Goal: Communication & Community: Answer question/provide support

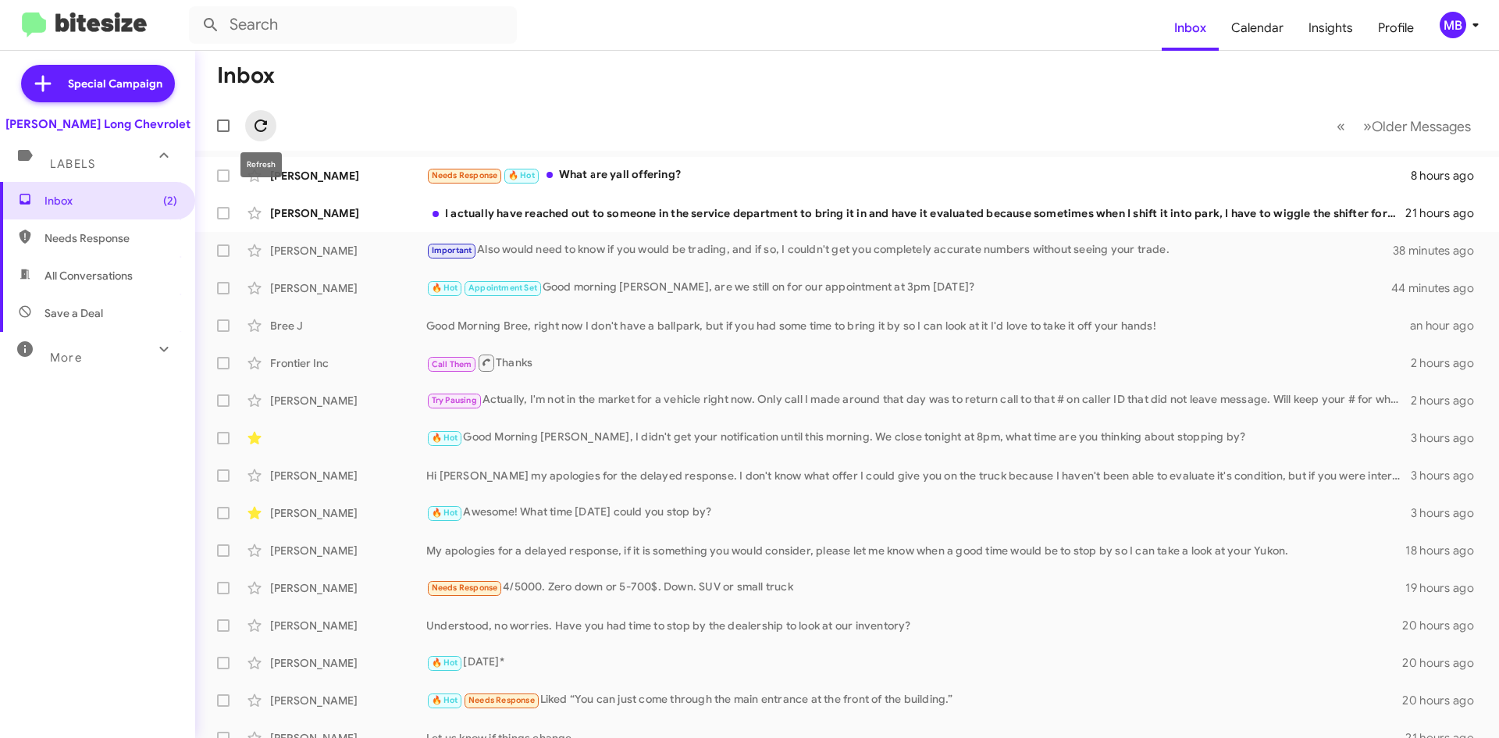
click at [258, 118] on icon at bounding box center [260, 125] width 19 height 19
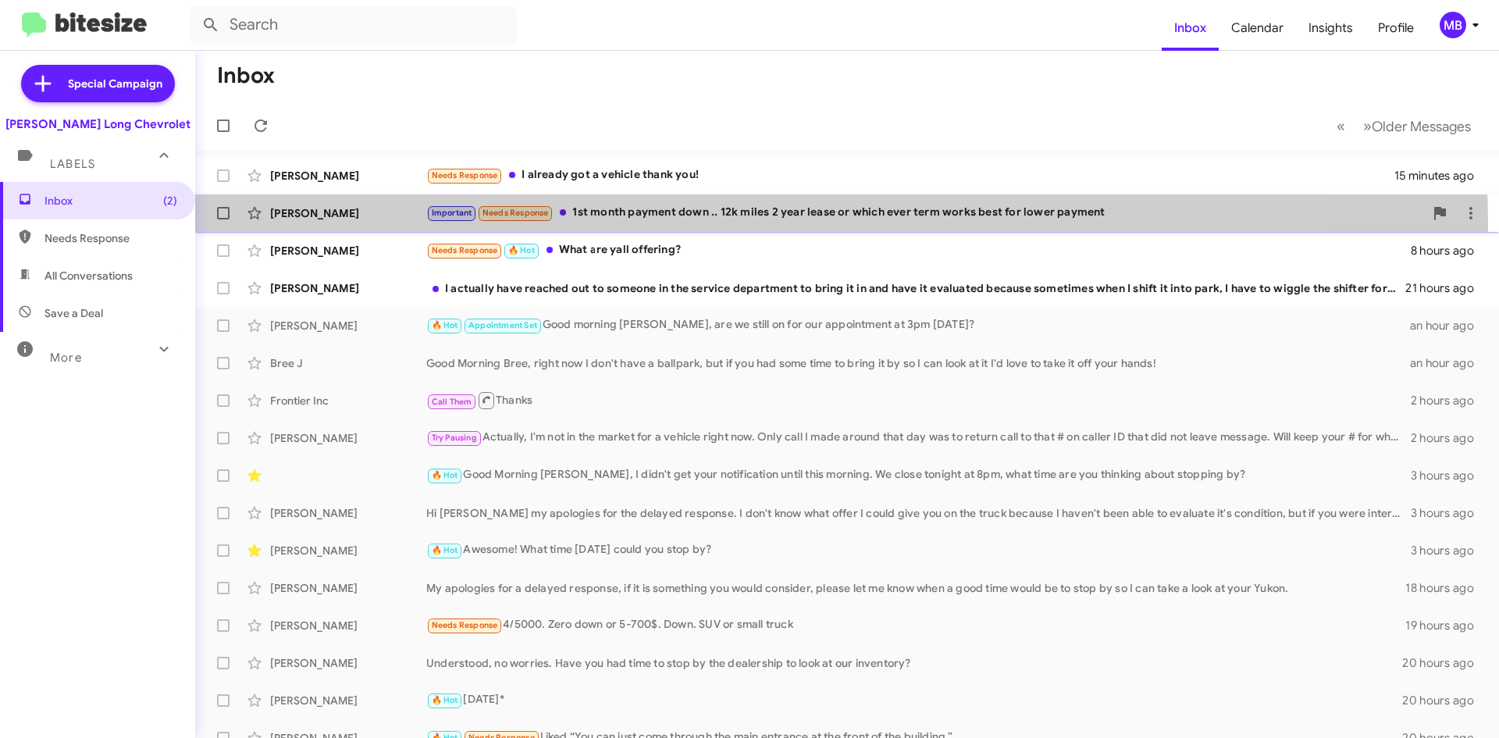
click at [712, 224] on div "Tony Perez Important Needs Response 1st month payment down .. 12k miles 2 year …" at bounding box center [847, 212] width 1278 height 31
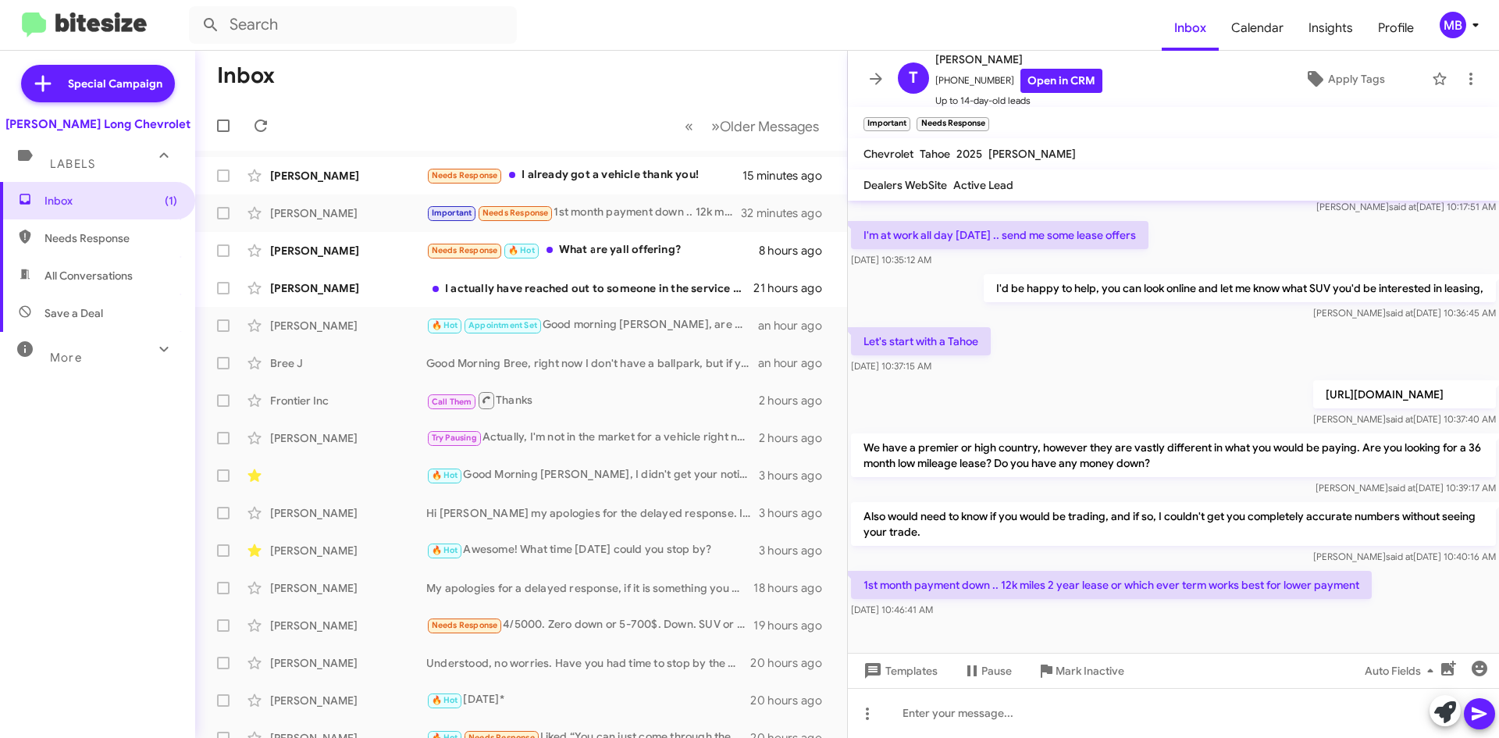
scroll to position [647, 0]
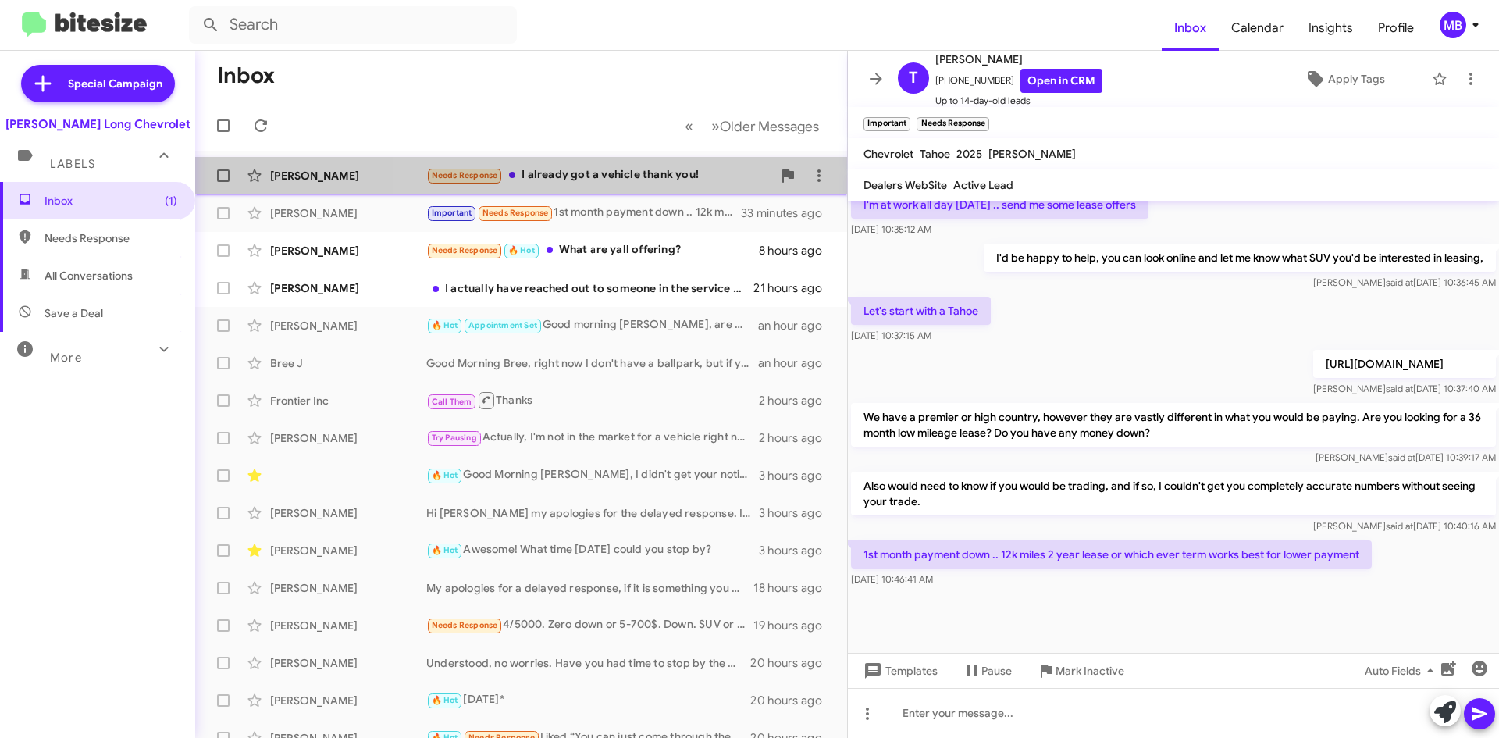
click at [667, 167] on div "Needs Response I already got a vehicle thank you!" at bounding box center [599, 175] width 346 height 18
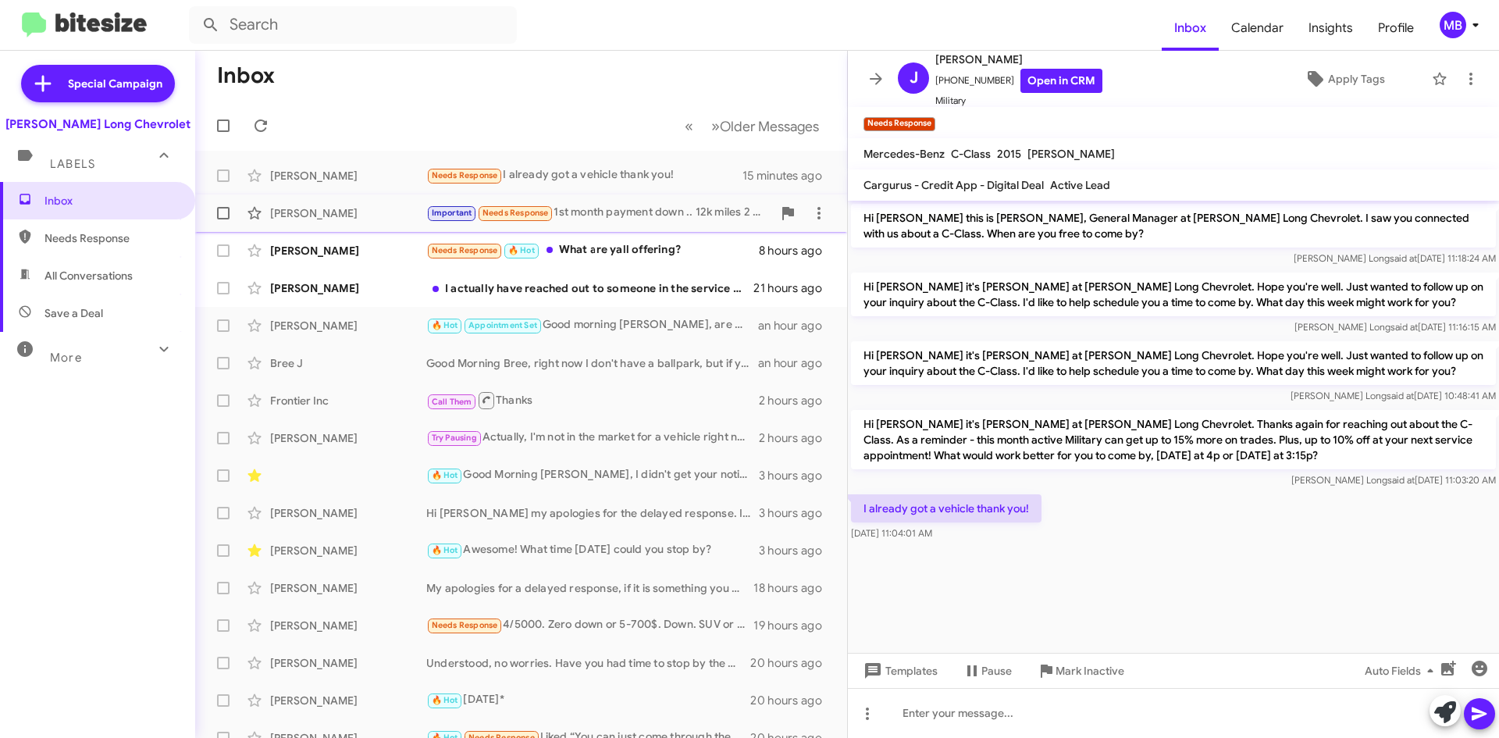
click at [592, 201] on div "Tony Perez Important Needs Response 1st month payment down .. 12k miles 2 year …" at bounding box center [521, 212] width 627 height 31
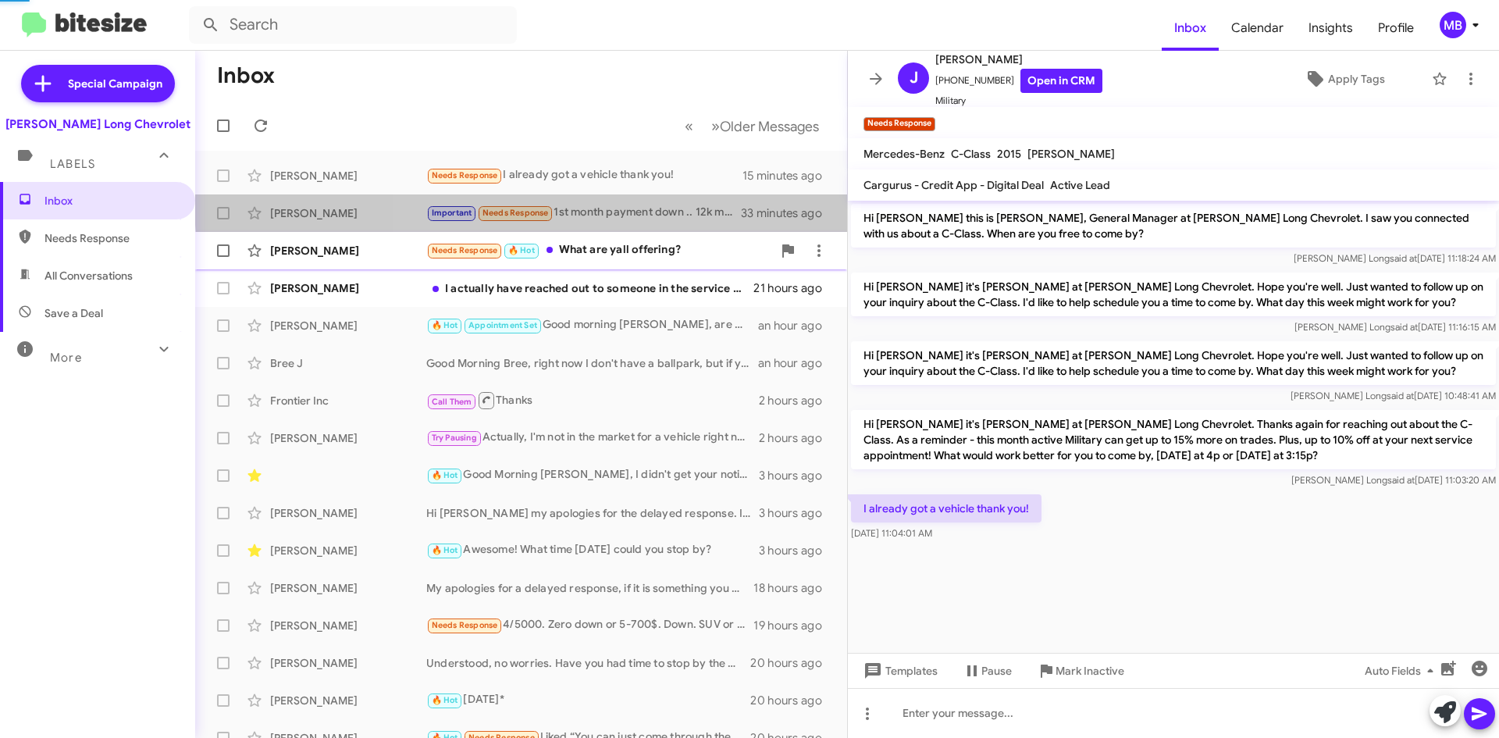
scroll to position [647, 0]
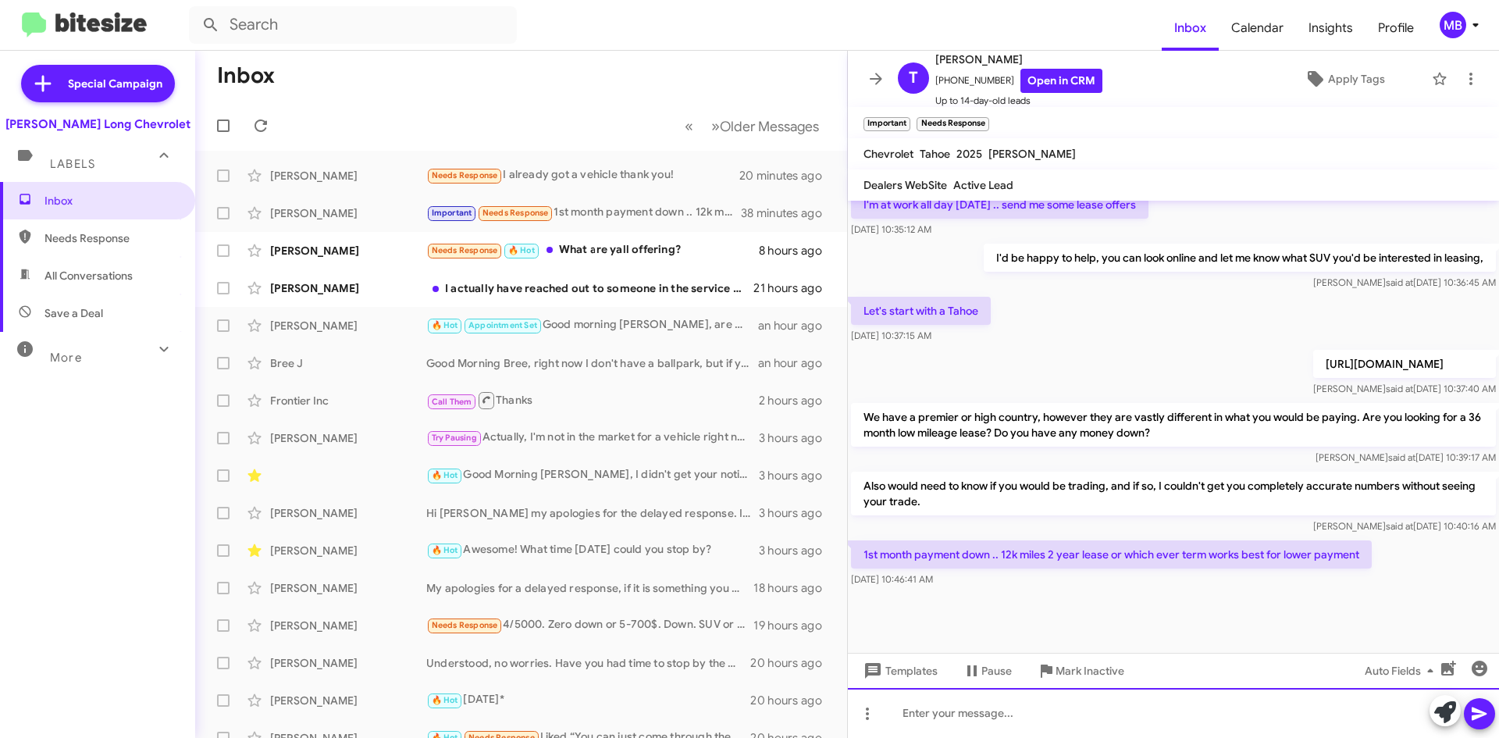
drag, startPoint x: 986, startPoint y: 706, endPoint x: 993, endPoint y: 702, distance: 8.0
click at [989, 705] on div at bounding box center [1173, 713] width 651 height 50
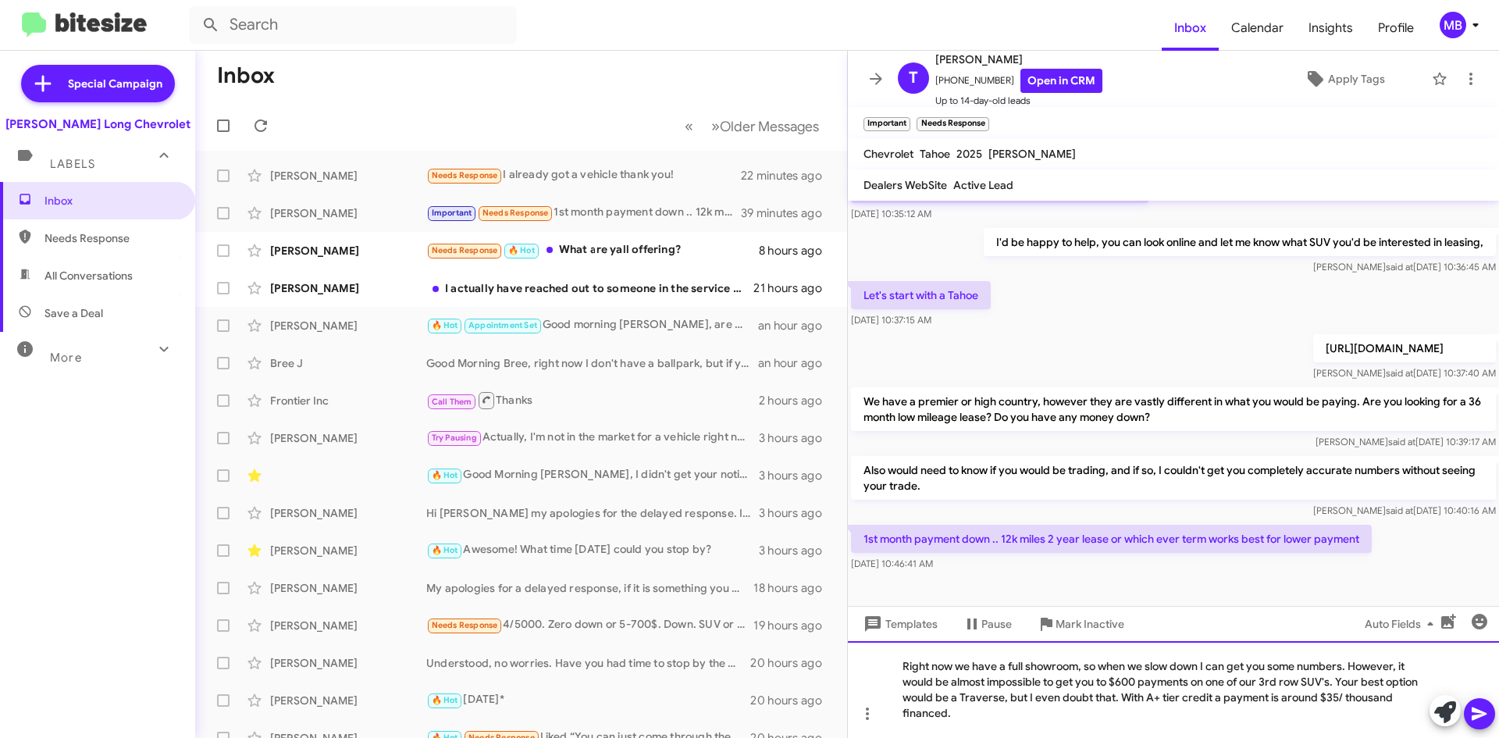
drag, startPoint x: 1118, startPoint y: 698, endPoint x: 1126, endPoint y: 774, distance: 77.0
click at [1126, 737] on html "Inbox Calendar Insights Profile MB Special Campaign Daniels Long Chevrolet Labe…" at bounding box center [749, 369] width 1499 height 738
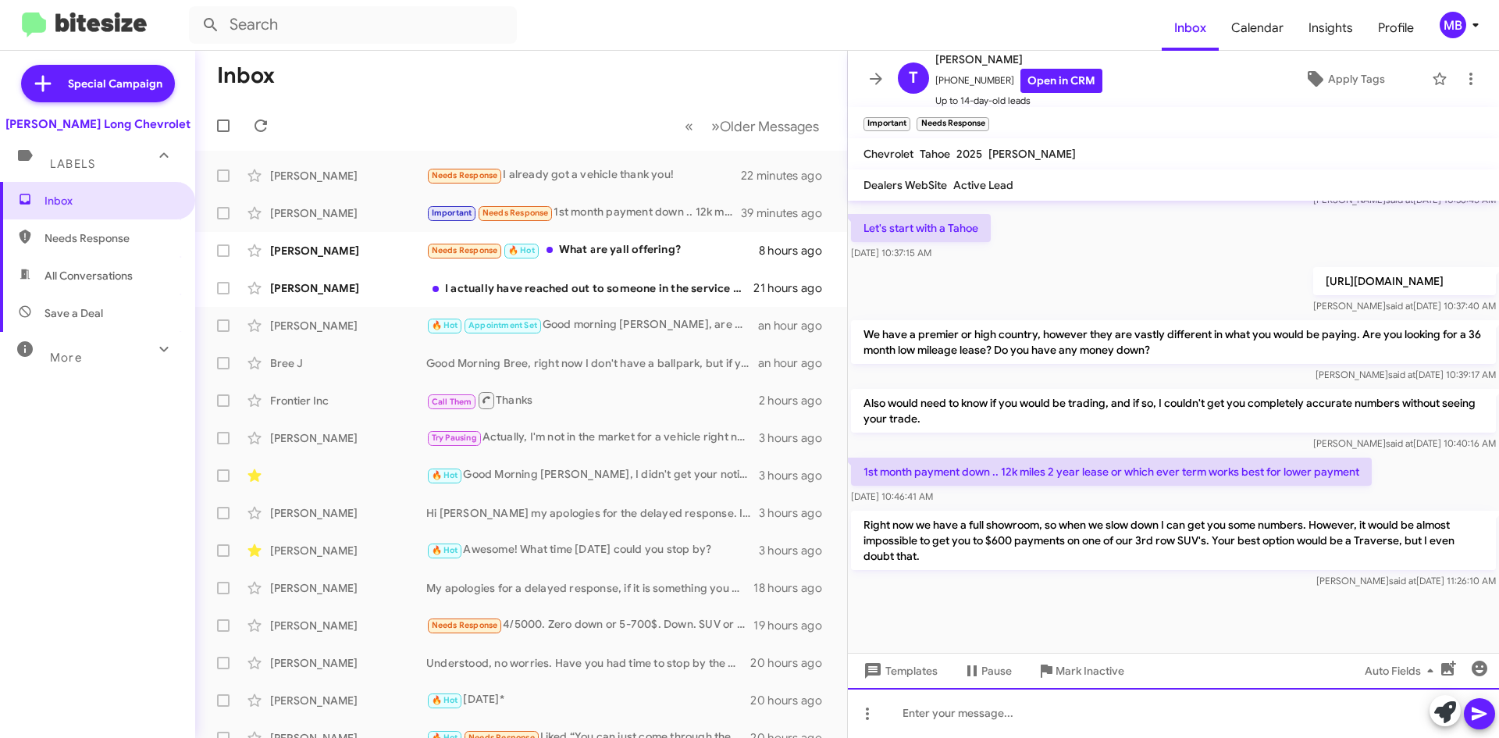
scroll to position [735, 0]
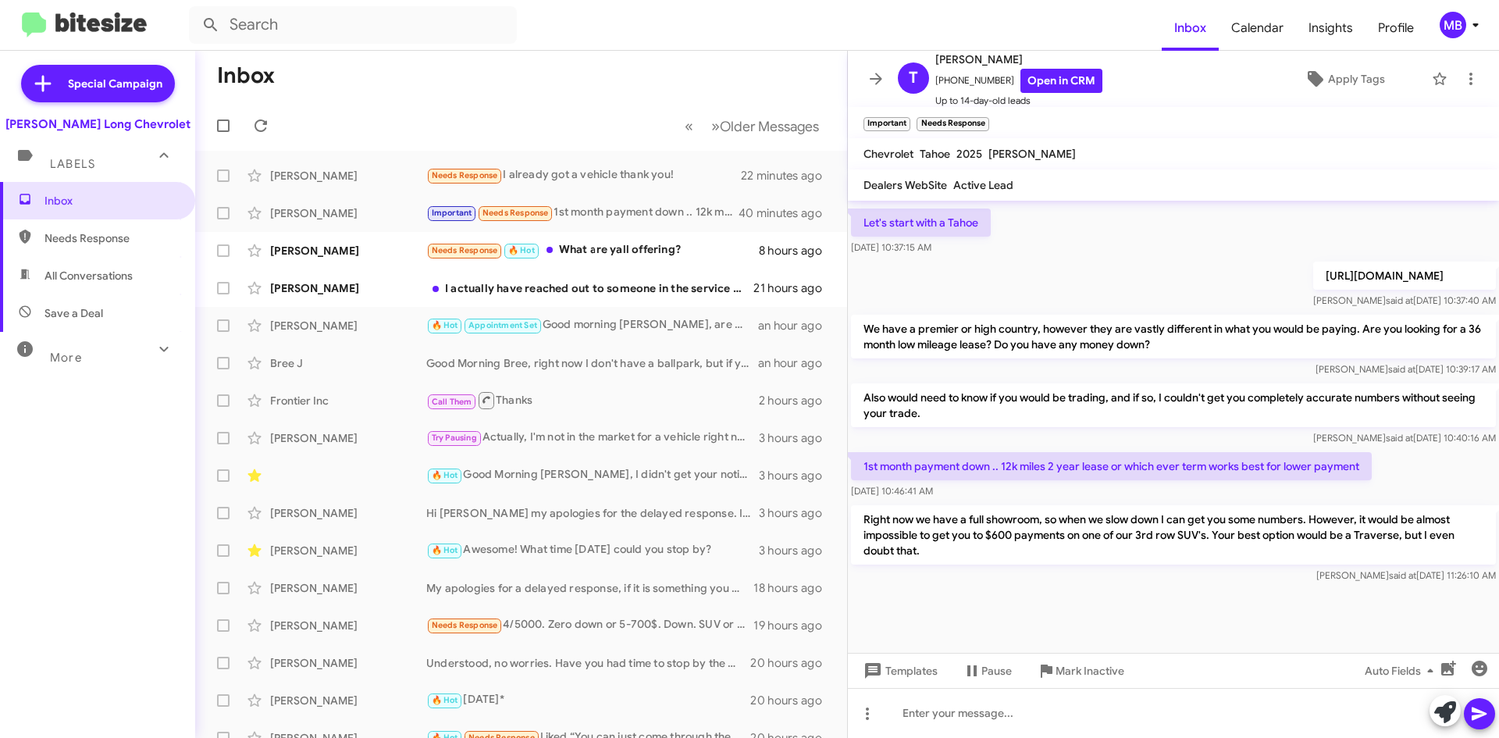
drag, startPoint x: 109, startPoint y: 242, endPoint x: 110, endPoint y: 233, distance: 8.6
click at [109, 242] on span "Needs Response" at bounding box center [110, 238] width 133 height 16
type input "in:needs-response"
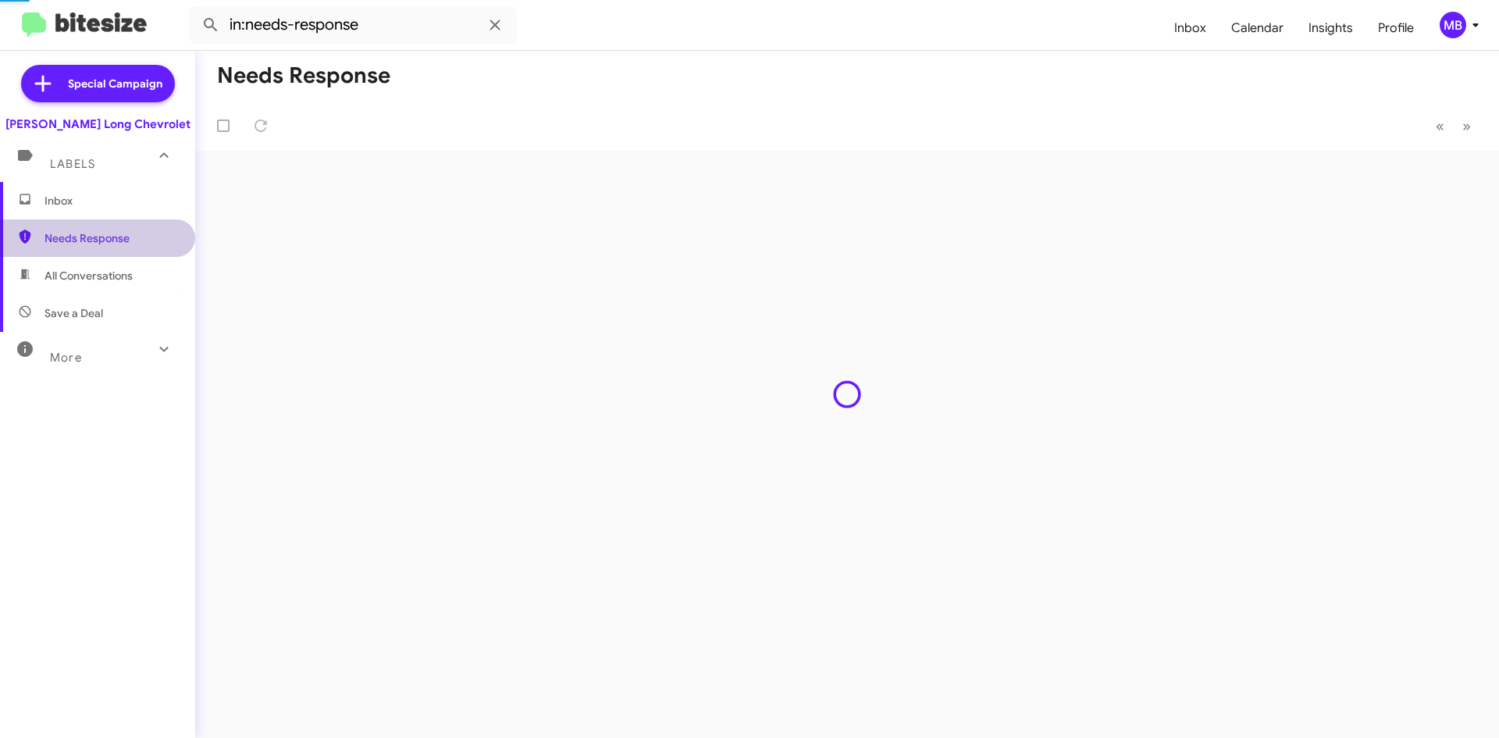
click at [106, 215] on span "Inbox" at bounding box center [97, 200] width 195 height 37
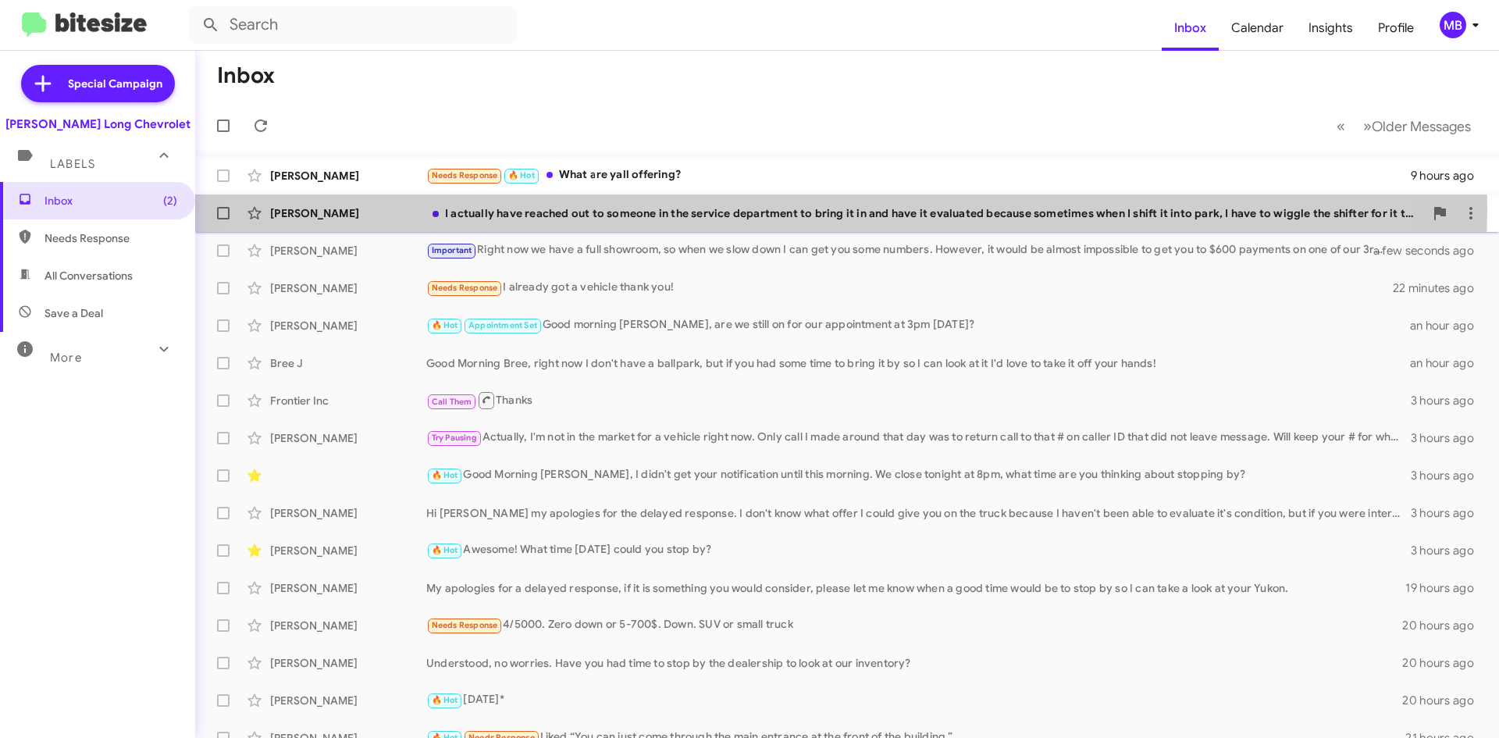
click at [756, 209] on div "I actually have reached out to someone in the service department to bring it in…" at bounding box center [924, 213] width 997 height 16
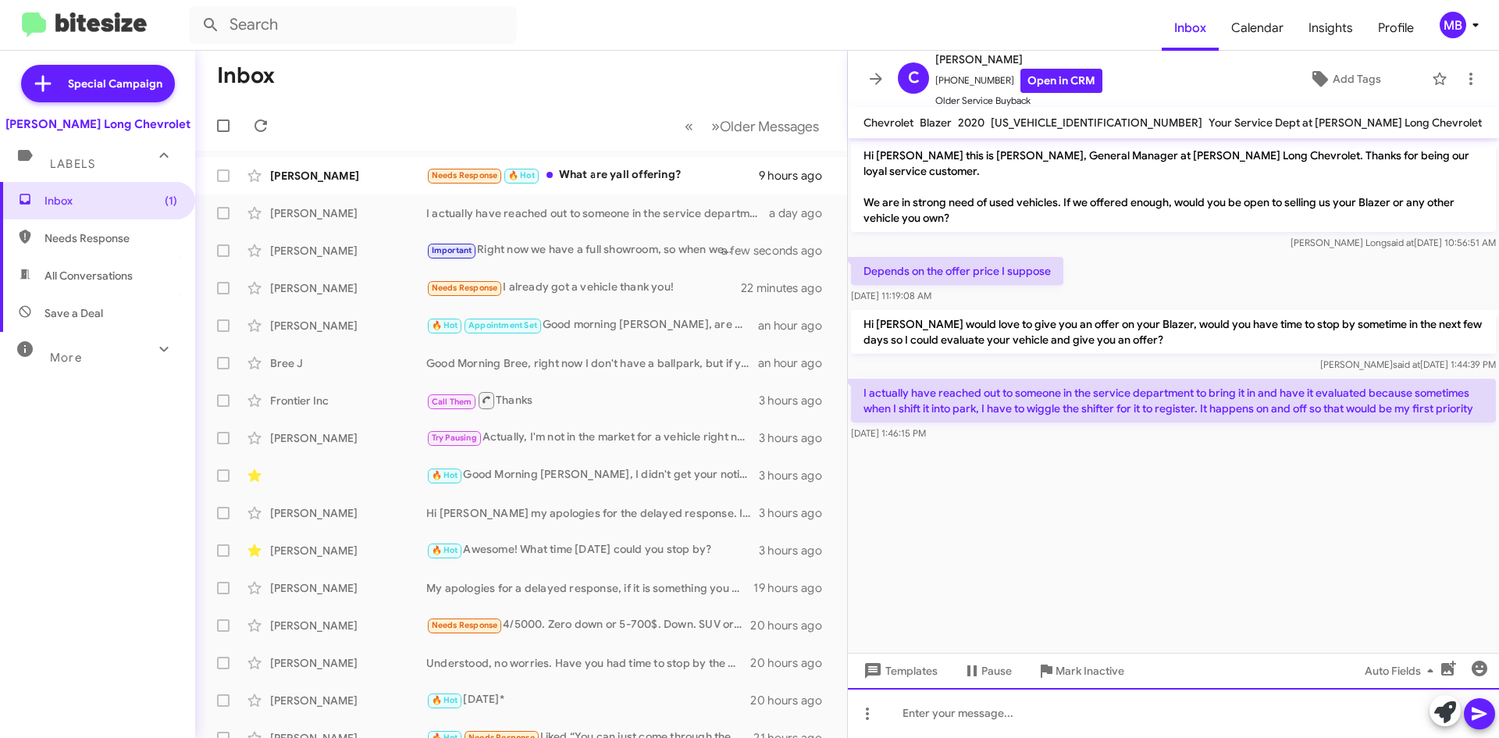
click at [1082, 711] on div at bounding box center [1173, 713] width 651 height 50
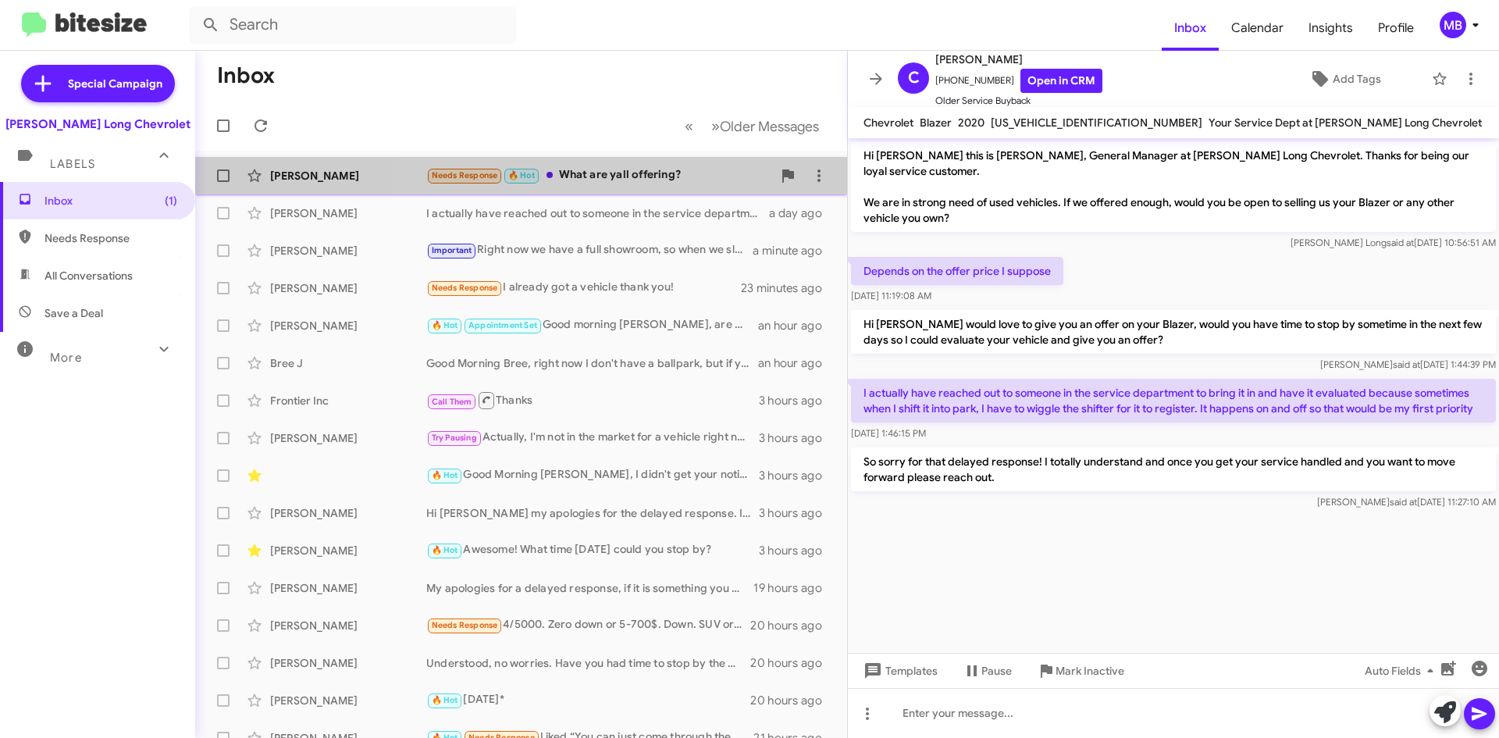
drag, startPoint x: 625, startPoint y: 180, endPoint x: 647, endPoint y: 193, distance: 25.6
click at [626, 180] on div "Needs Response 🔥 Hot What are yall offering?" at bounding box center [599, 175] width 346 height 18
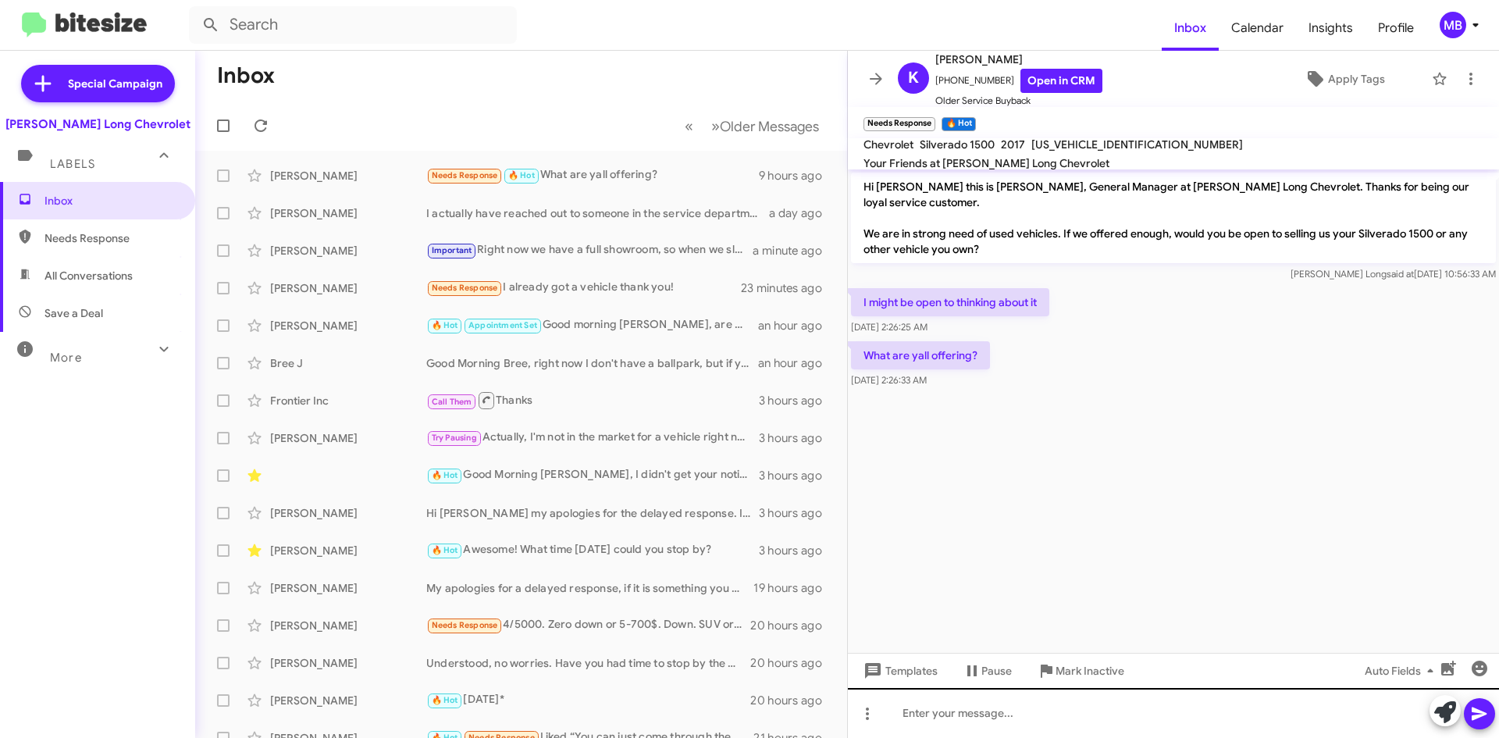
click at [1047, 690] on div "Hi Kevin this is Mike Manning, General Manager at Daniels Long Chevrolet. Thank…" at bounding box center [1173, 453] width 651 height 568
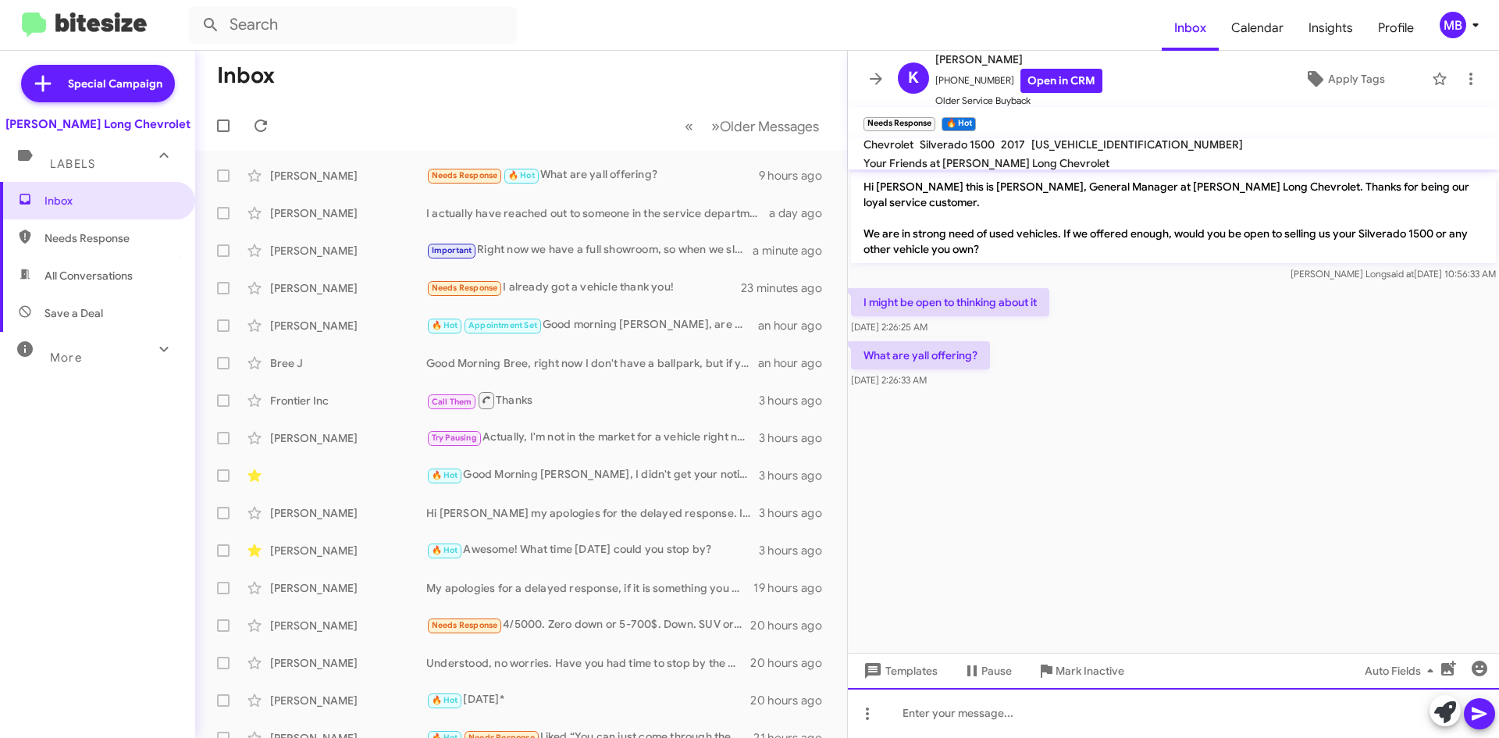
click at [986, 713] on div at bounding box center [1173, 713] width 651 height 50
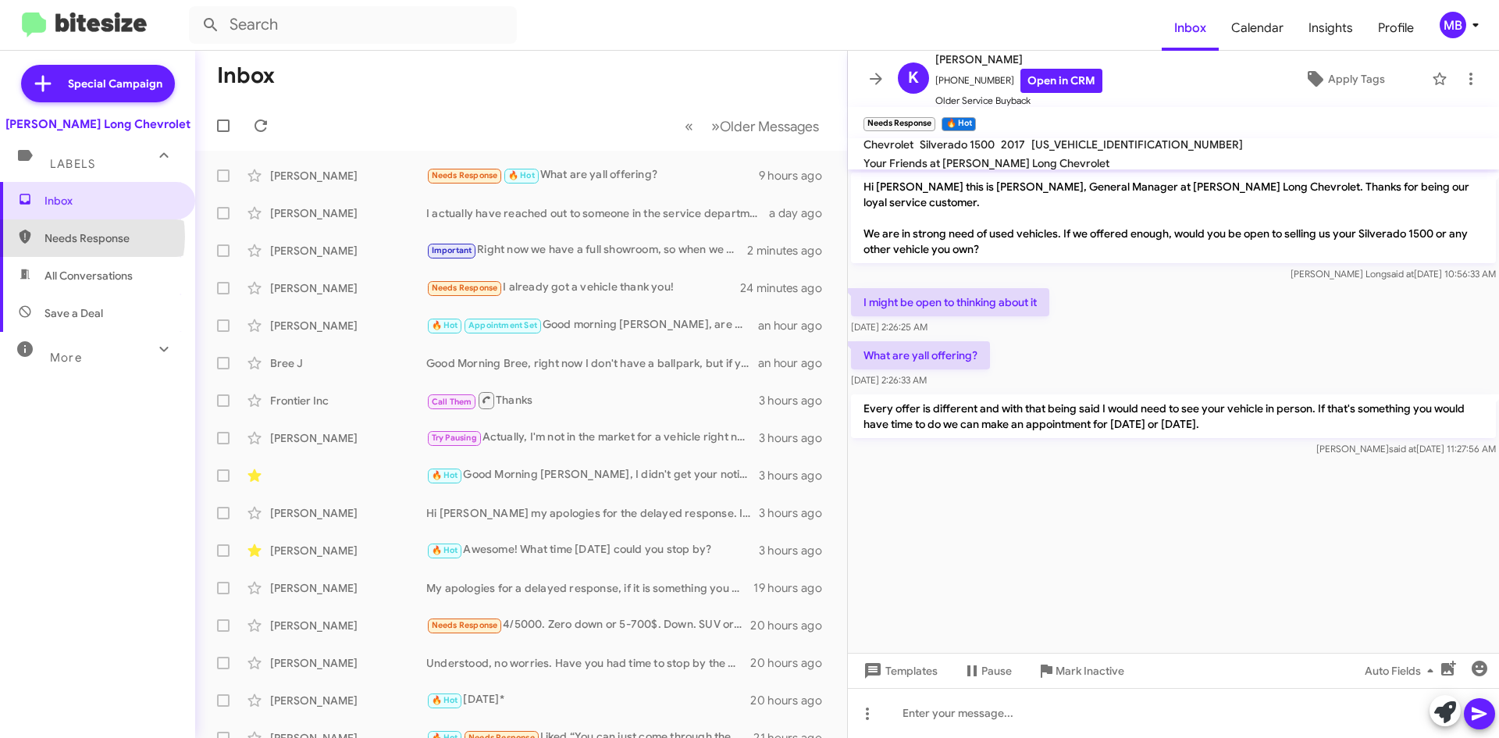
drag, startPoint x: 74, startPoint y: 236, endPoint x: 76, endPoint y: 223, distance: 13.4
click at [75, 236] on span "Needs Response" at bounding box center [110, 238] width 133 height 16
type input "in:needs-response"
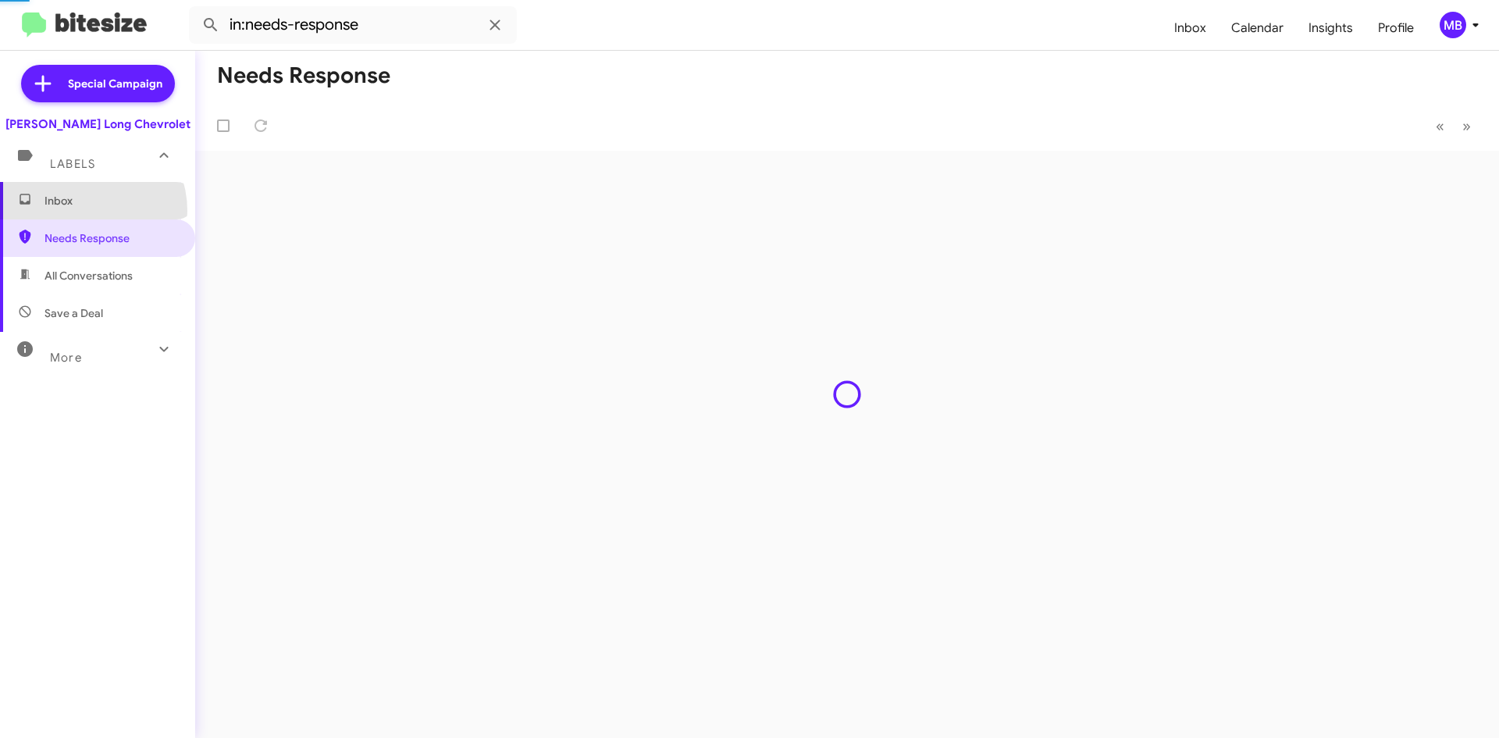
click at [80, 211] on span "Inbox" at bounding box center [97, 200] width 195 height 37
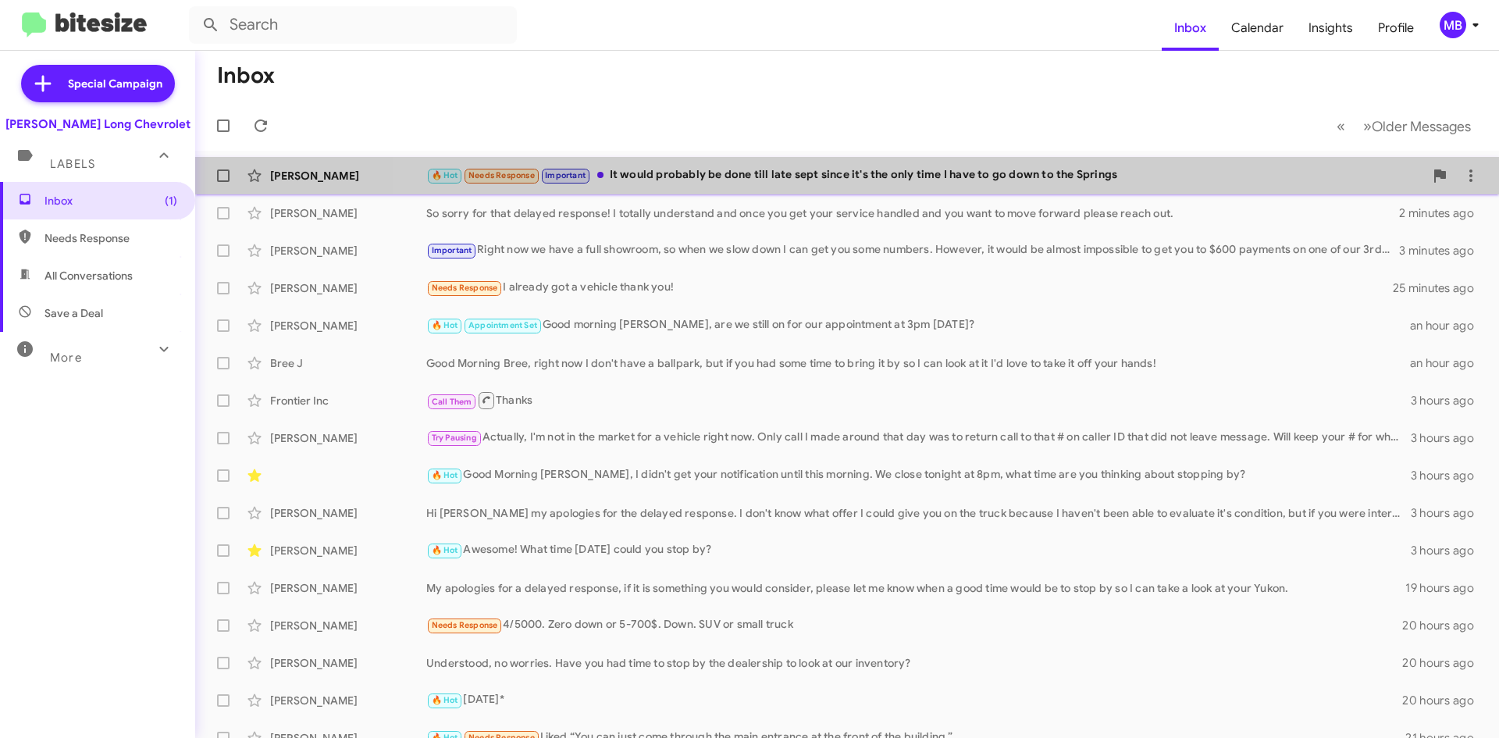
click at [1137, 161] on div "Kevin Barrientos 🔥 Hot Needs Response Important It would probably be done till …" at bounding box center [847, 175] width 1278 height 31
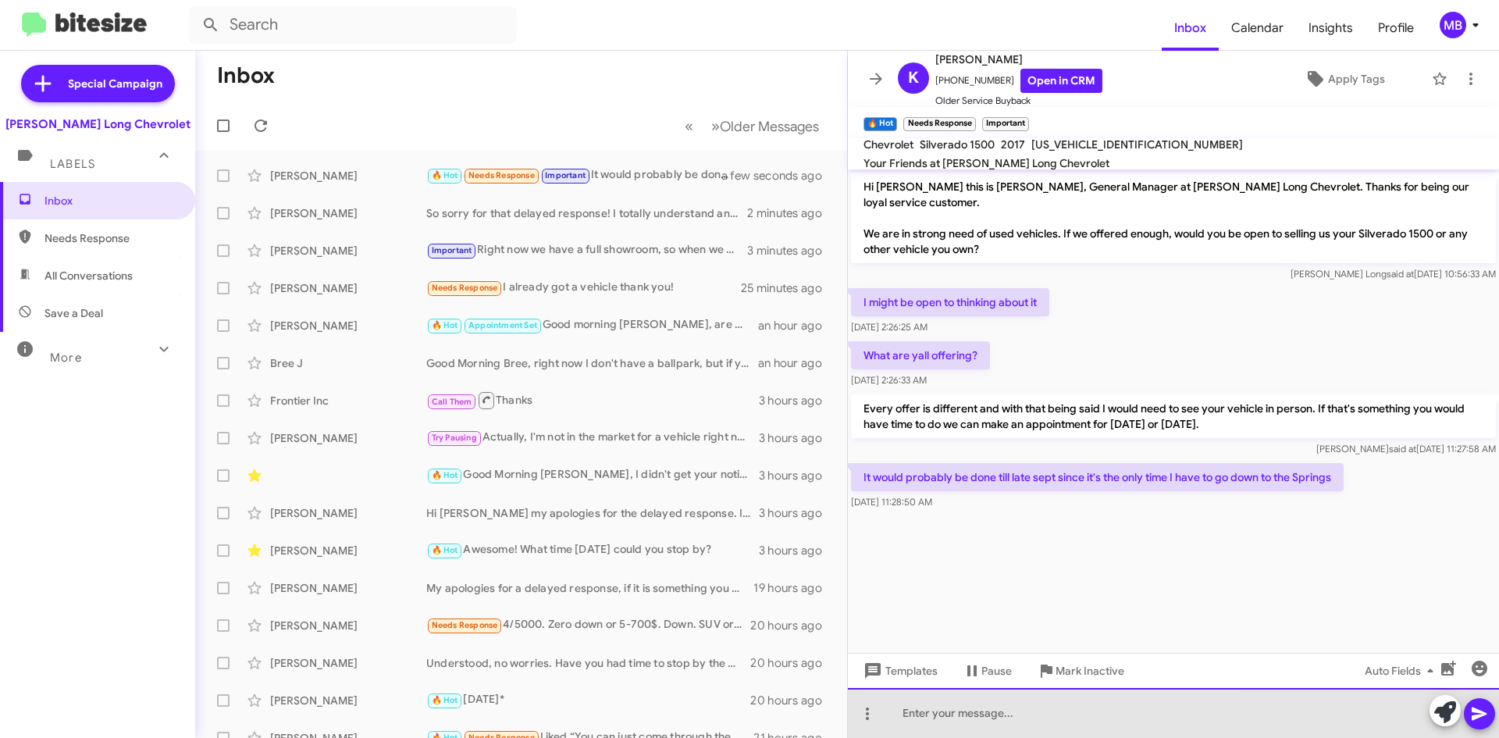
click at [1072, 721] on div at bounding box center [1173, 713] width 651 height 50
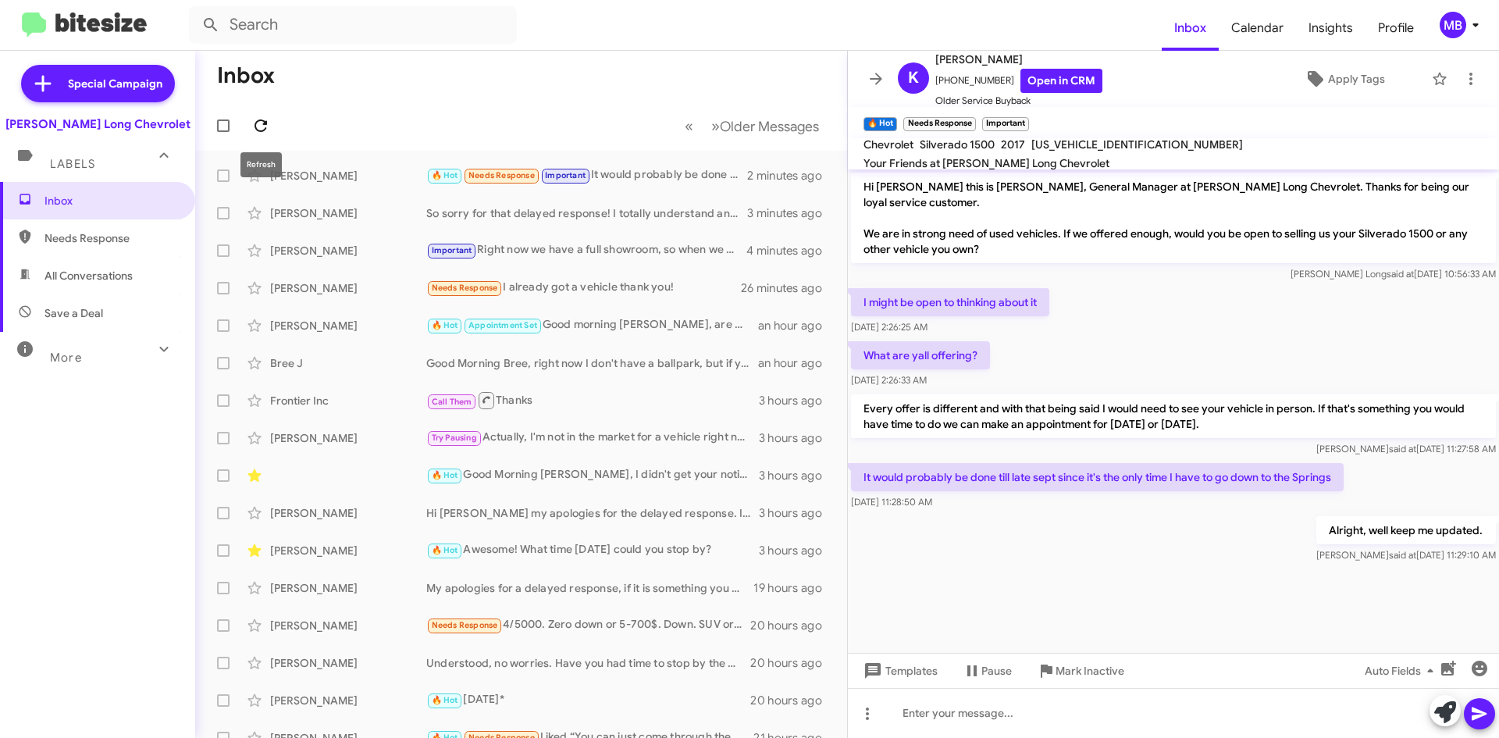
click at [265, 114] on button at bounding box center [260, 125] width 31 height 31
click at [270, 130] on span at bounding box center [260, 125] width 31 height 19
click at [254, 112] on button at bounding box center [260, 125] width 31 height 31
click at [343, 35] on input "text" at bounding box center [353, 24] width 328 height 37
click at [195, 9] on button at bounding box center [210, 24] width 31 height 31
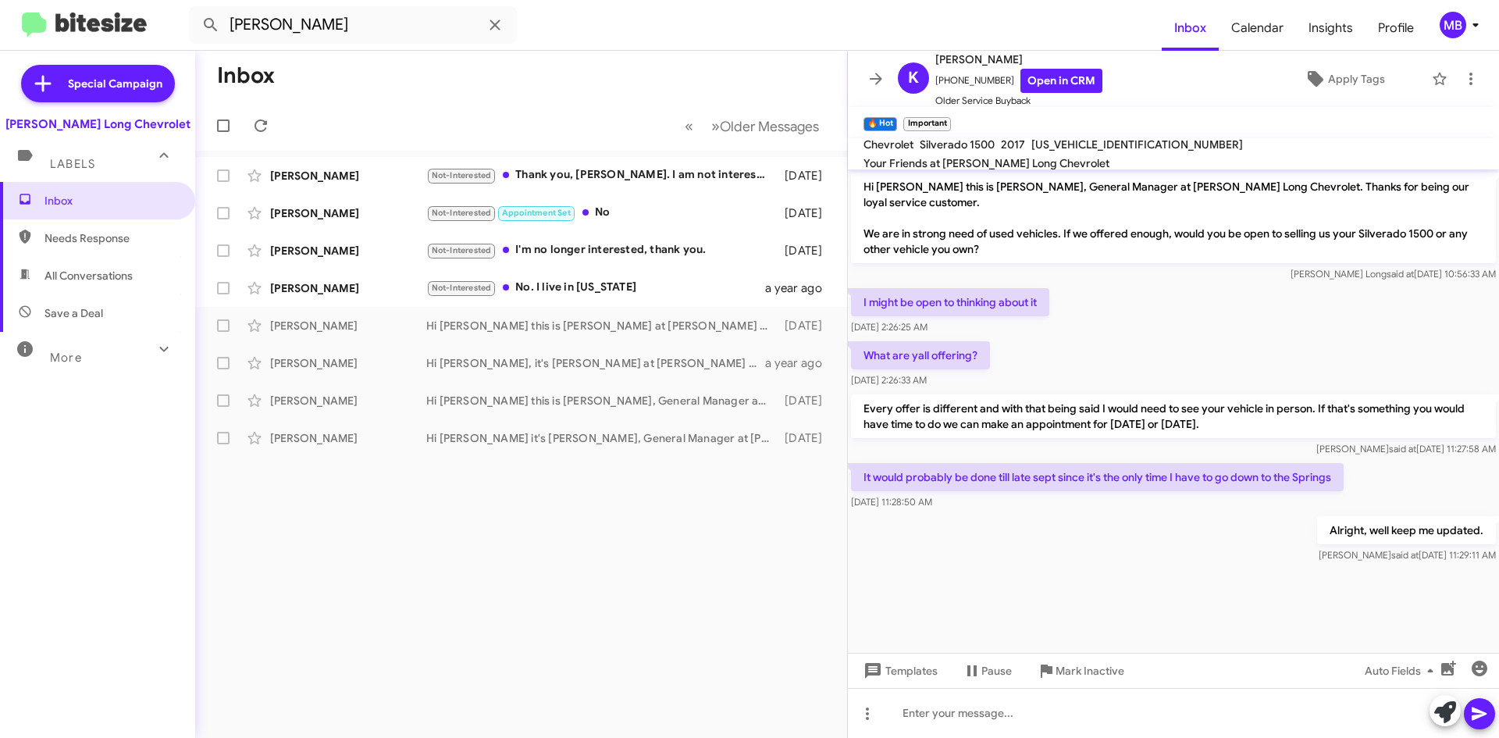
click at [93, 240] on span "Needs Response" at bounding box center [110, 238] width 133 height 16
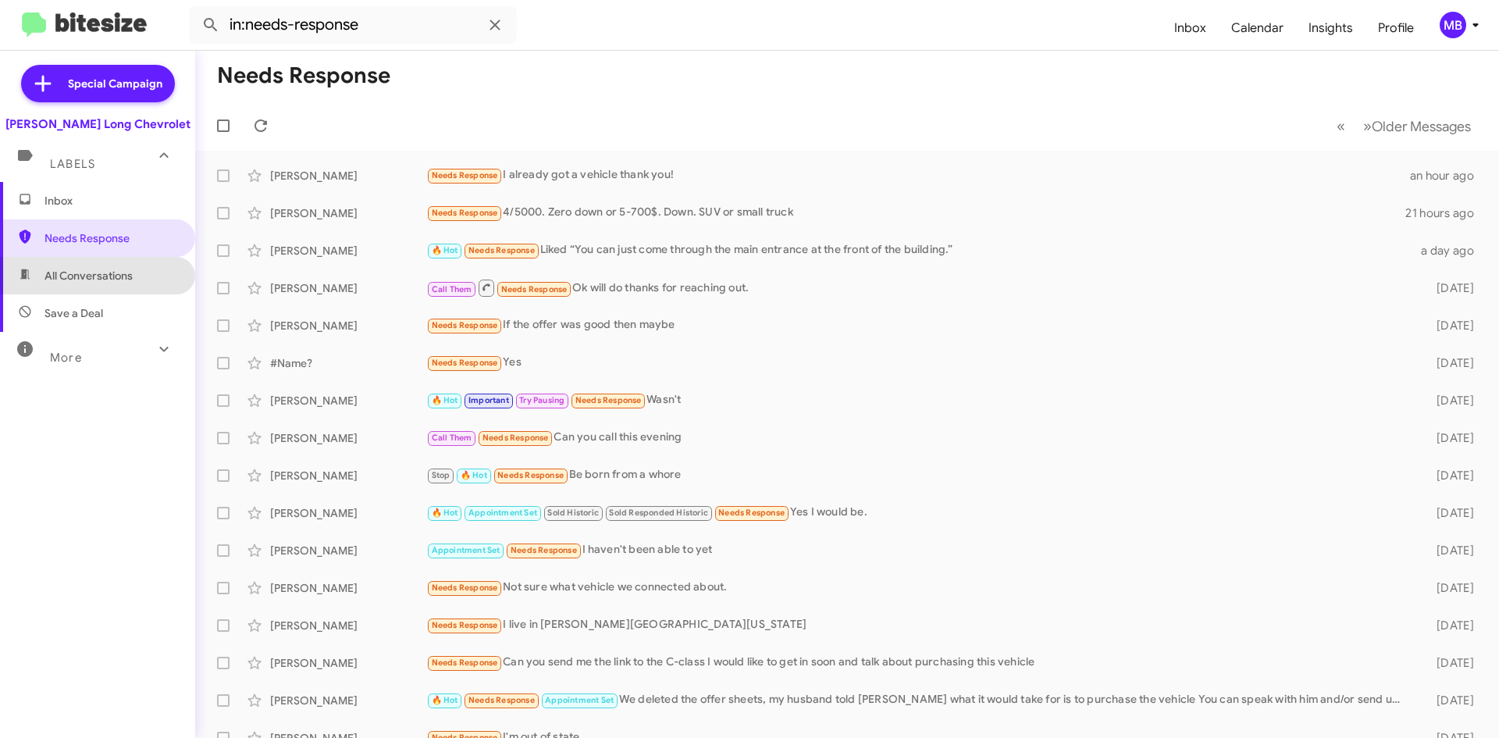
click at [101, 265] on span "All Conversations" at bounding box center [97, 275] width 195 height 37
type input "in:all-conversations"
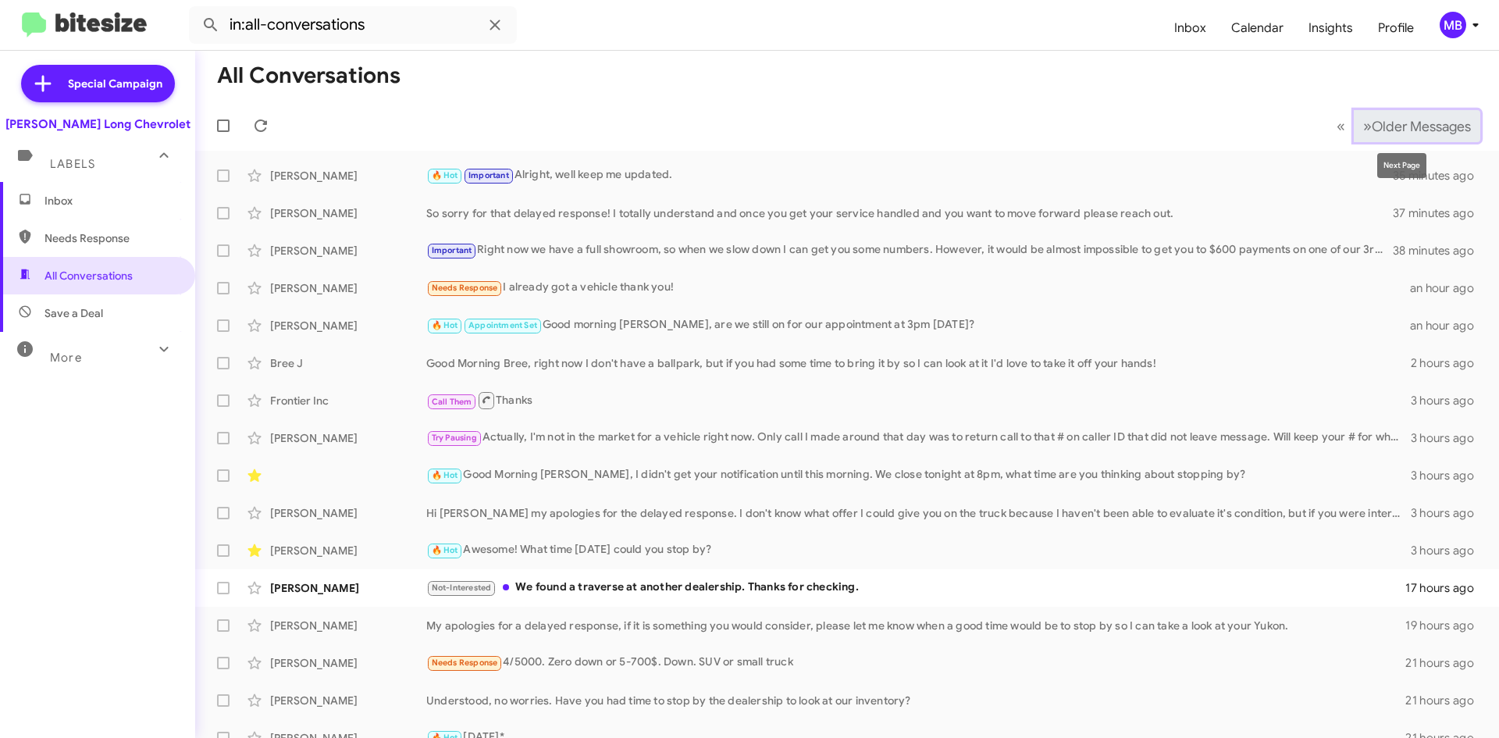
click at [1371, 126] on span "Older Messages" at bounding box center [1420, 126] width 99 height 17
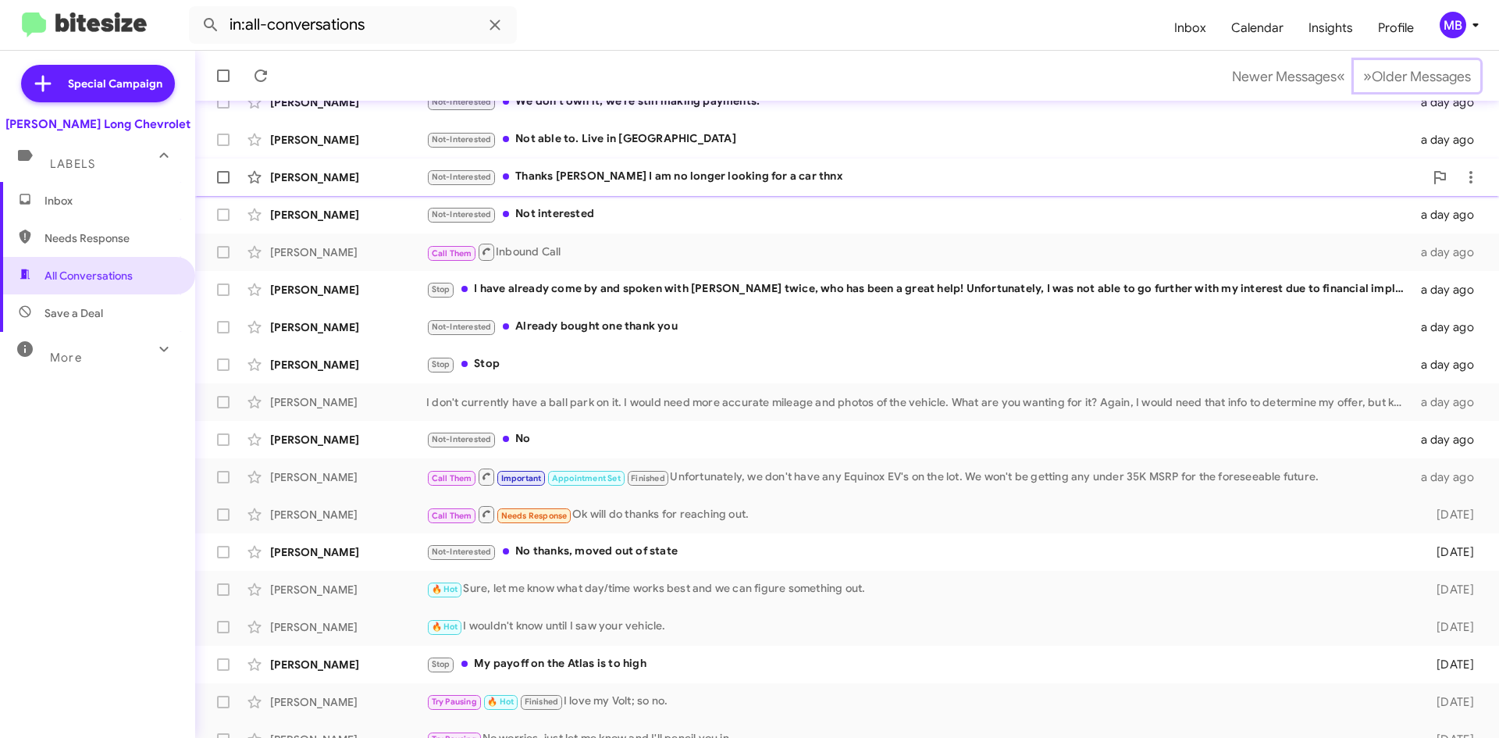
scroll to position [169, 0]
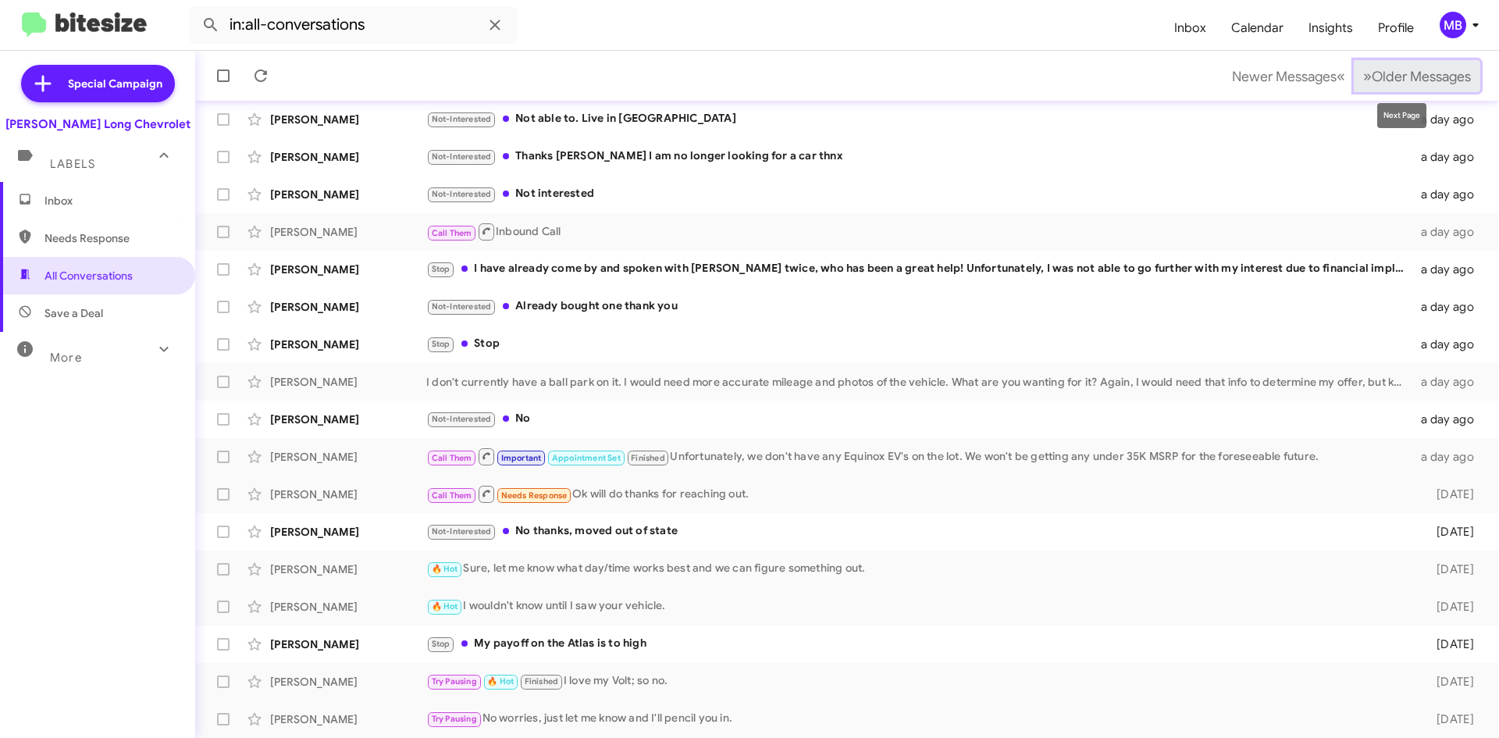
click at [1371, 65] on button "» Next Older Messages" at bounding box center [1416, 76] width 126 height 32
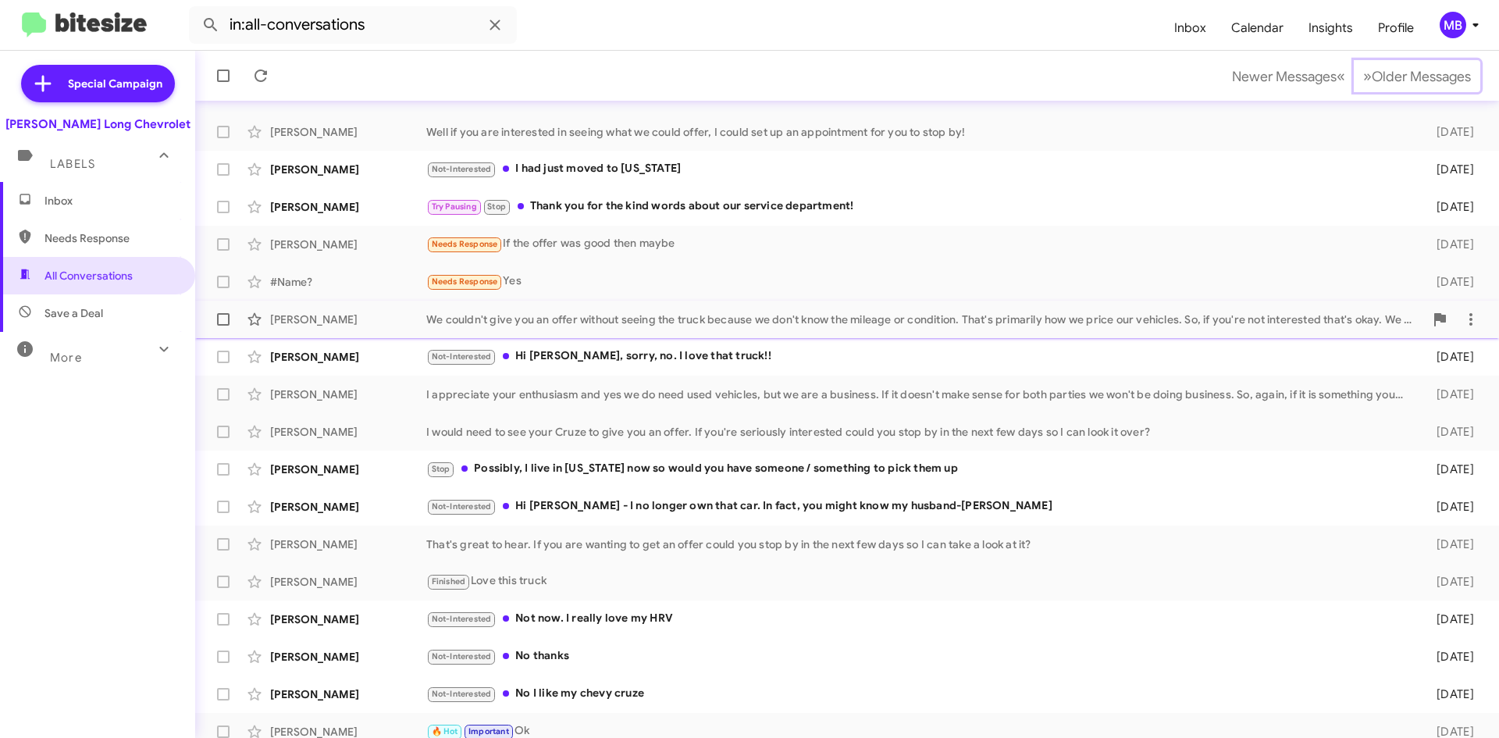
scroll to position [169, 0]
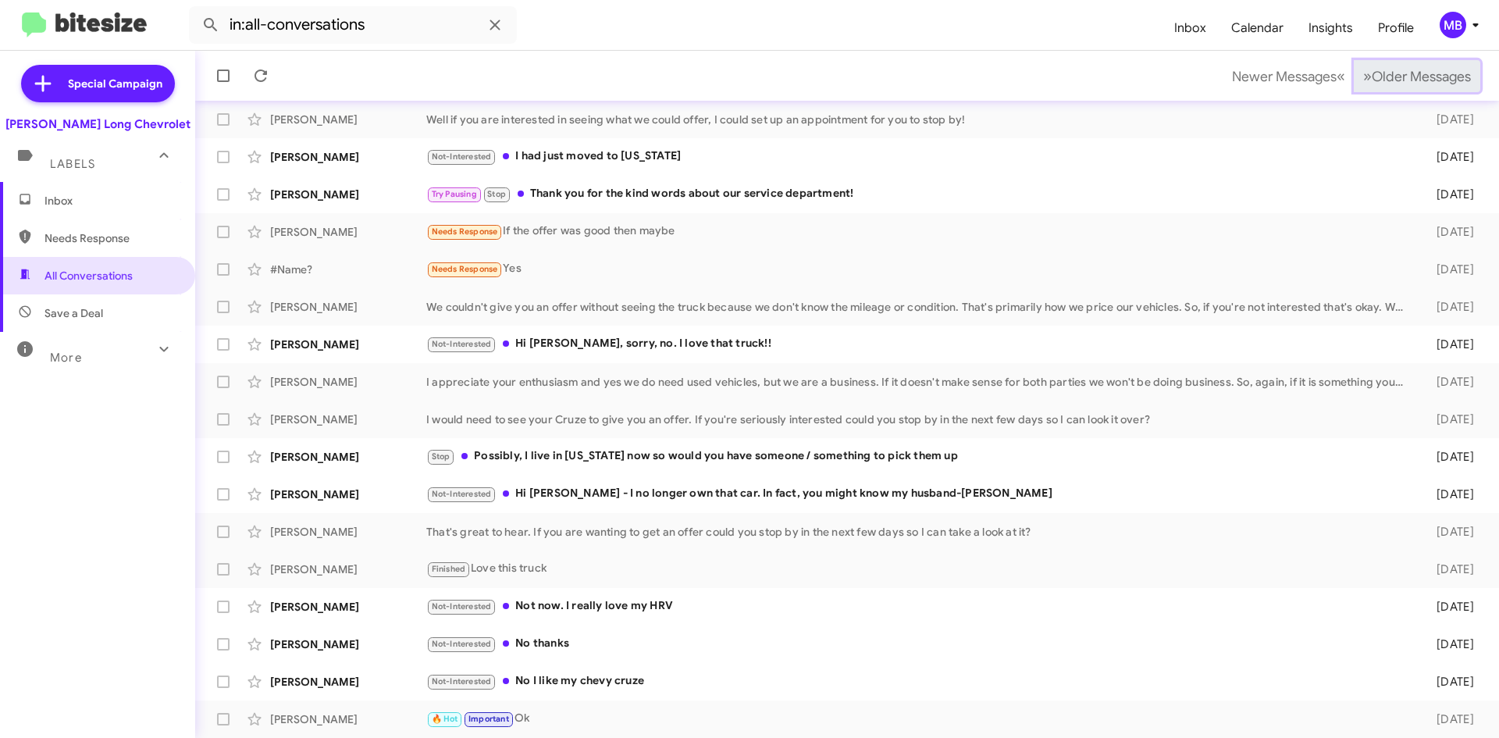
click at [1376, 76] on span "Older Messages" at bounding box center [1420, 76] width 99 height 17
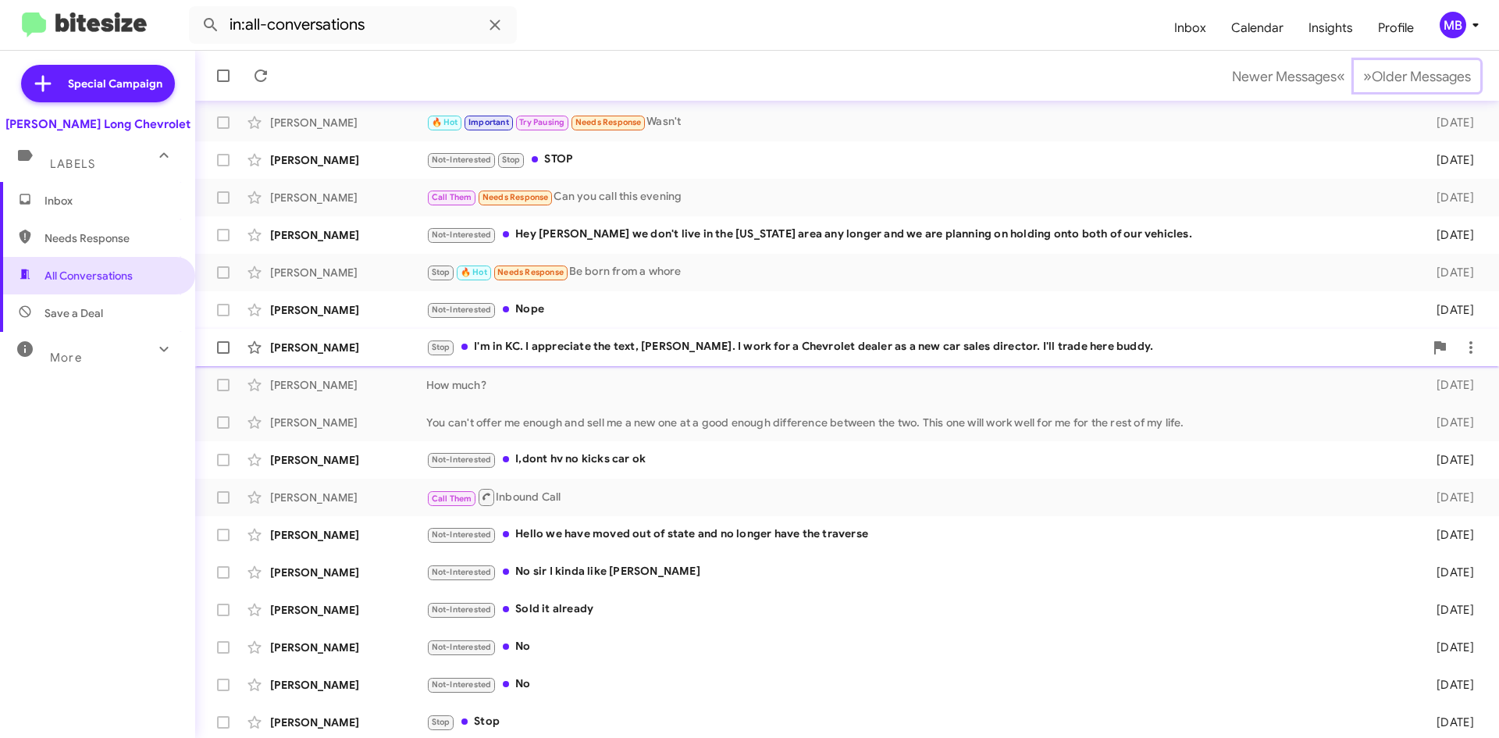
scroll to position [169, 0]
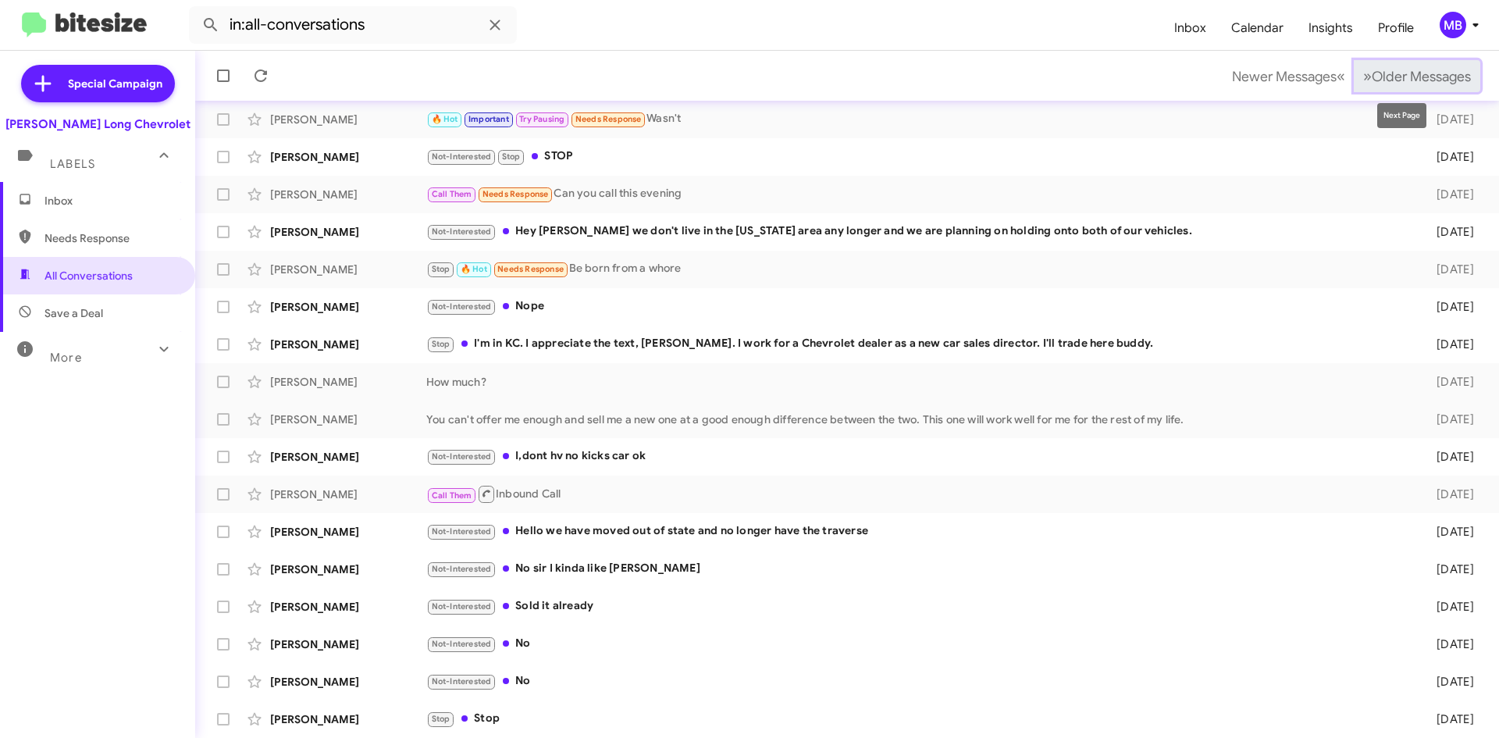
click at [1391, 76] on span "Older Messages" at bounding box center [1420, 76] width 99 height 17
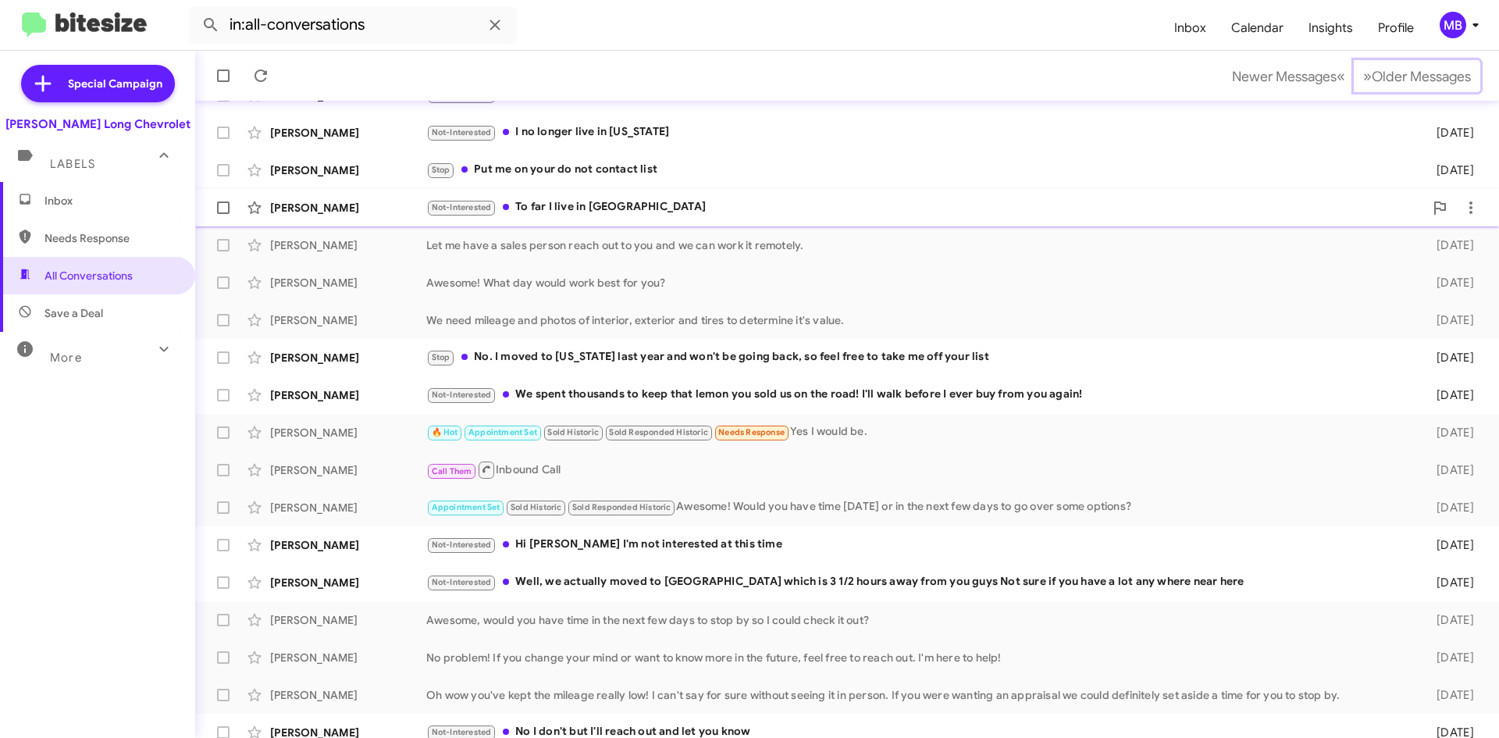
scroll to position [169, 0]
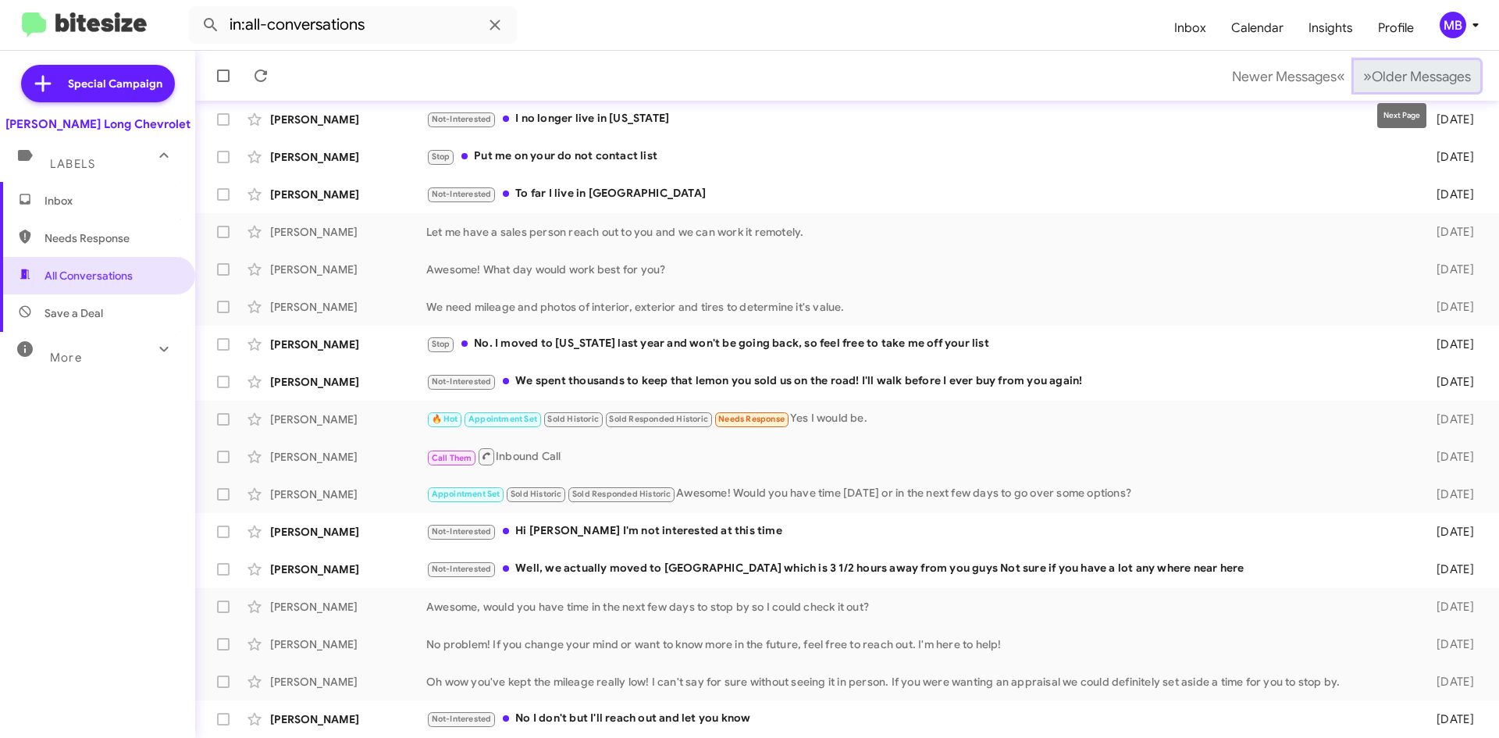
click at [1391, 74] on span "Older Messages" at bounding box center [1420, 76] width 99 height 17
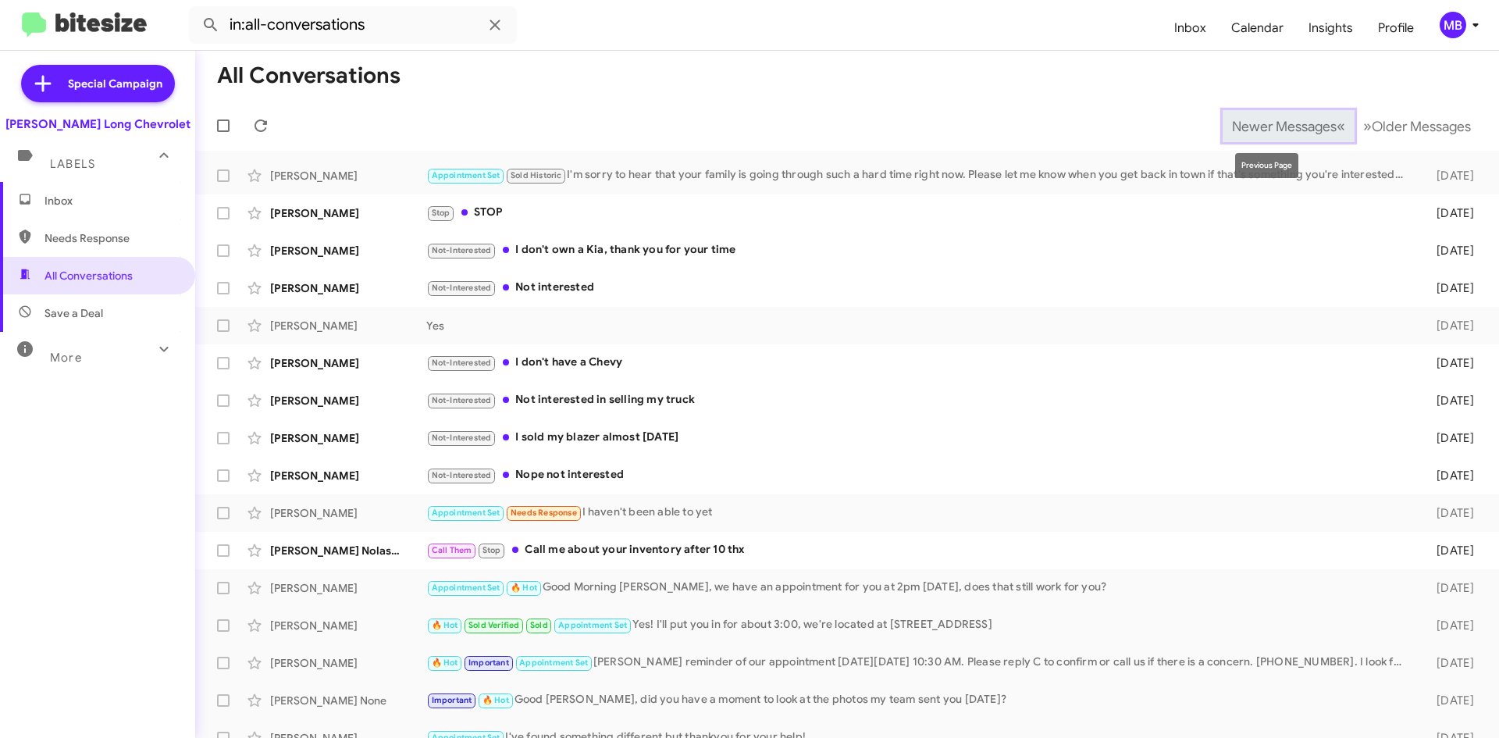
click at [1269, 128] on span "Newer Messages" at bounding box center [1284, 126] width 105 height 17
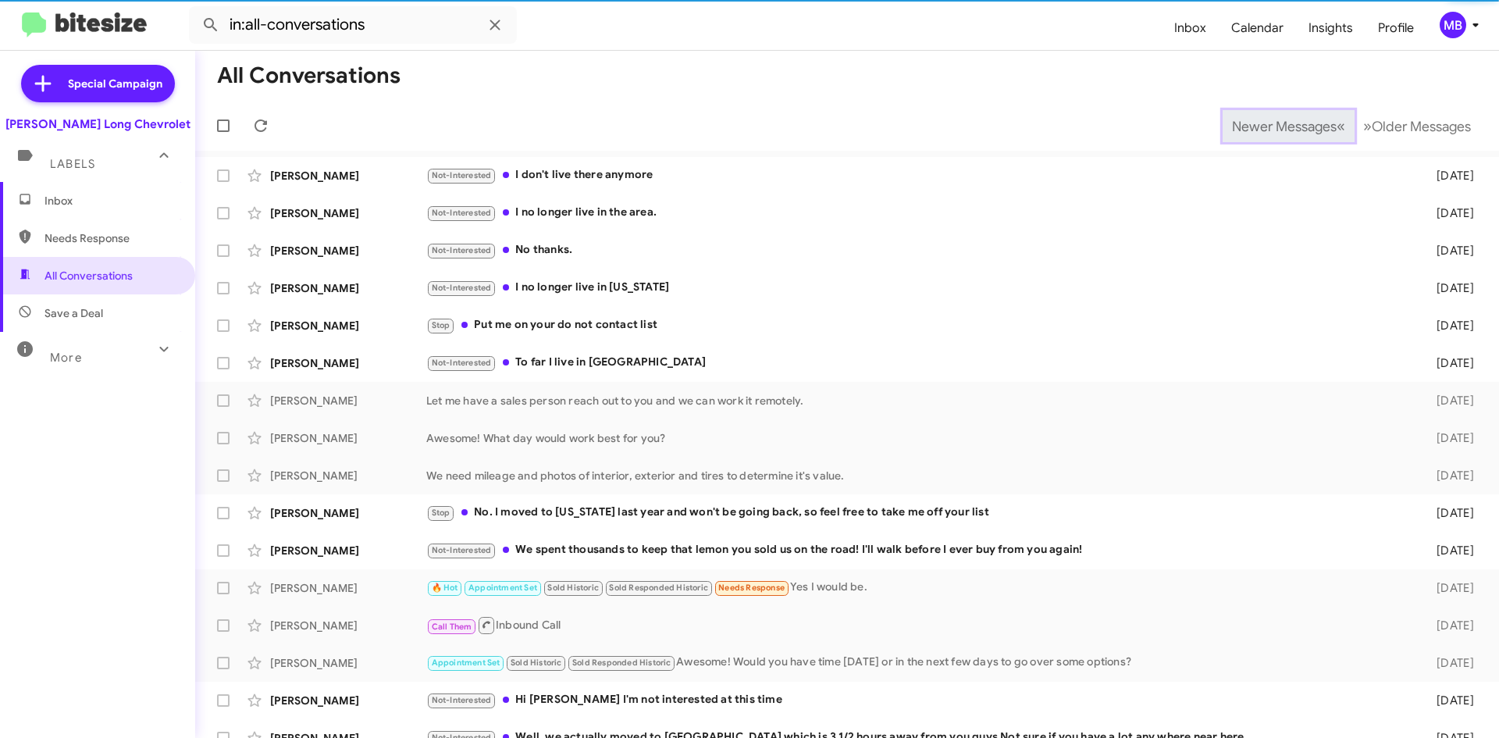
click at [1269, 128] on span "Newer Messages" at bounding box center [1284, 126] width 105 height 17
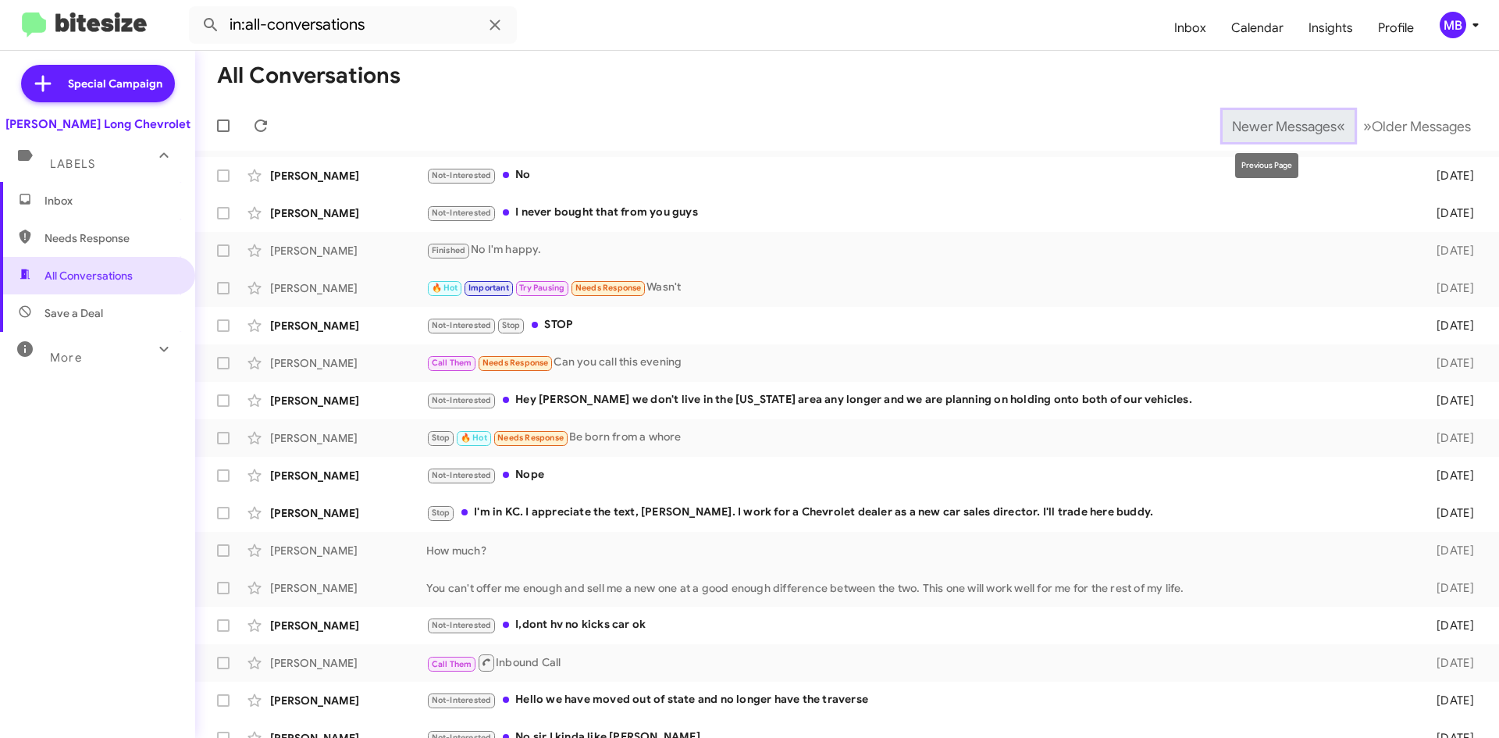
click at [1239, 126] on span "Newer Messages" at bounding box center [1284, 126] width 105 height 17
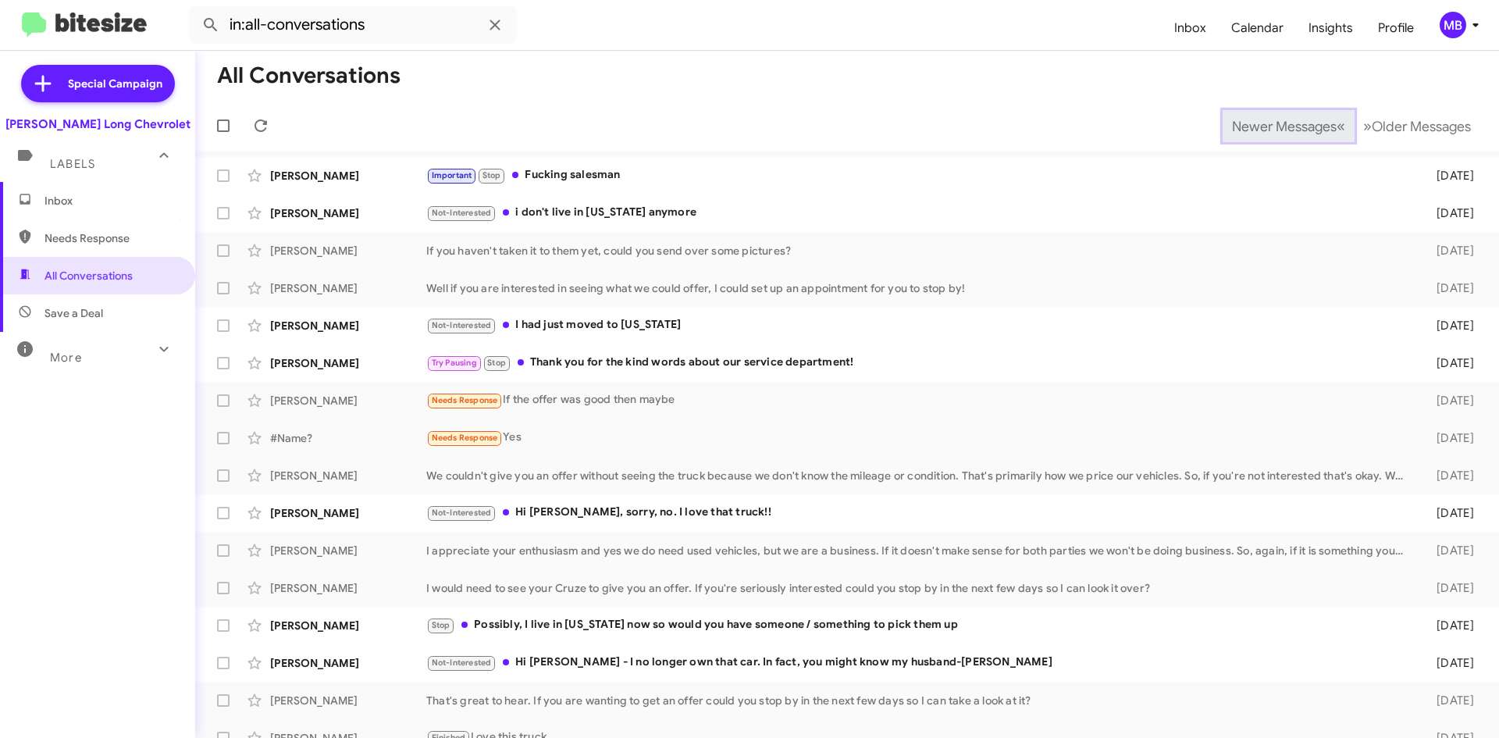
click at [1232, 126] on span "Newer Messages" at bounding box center [1284, 126] width 105 height 17
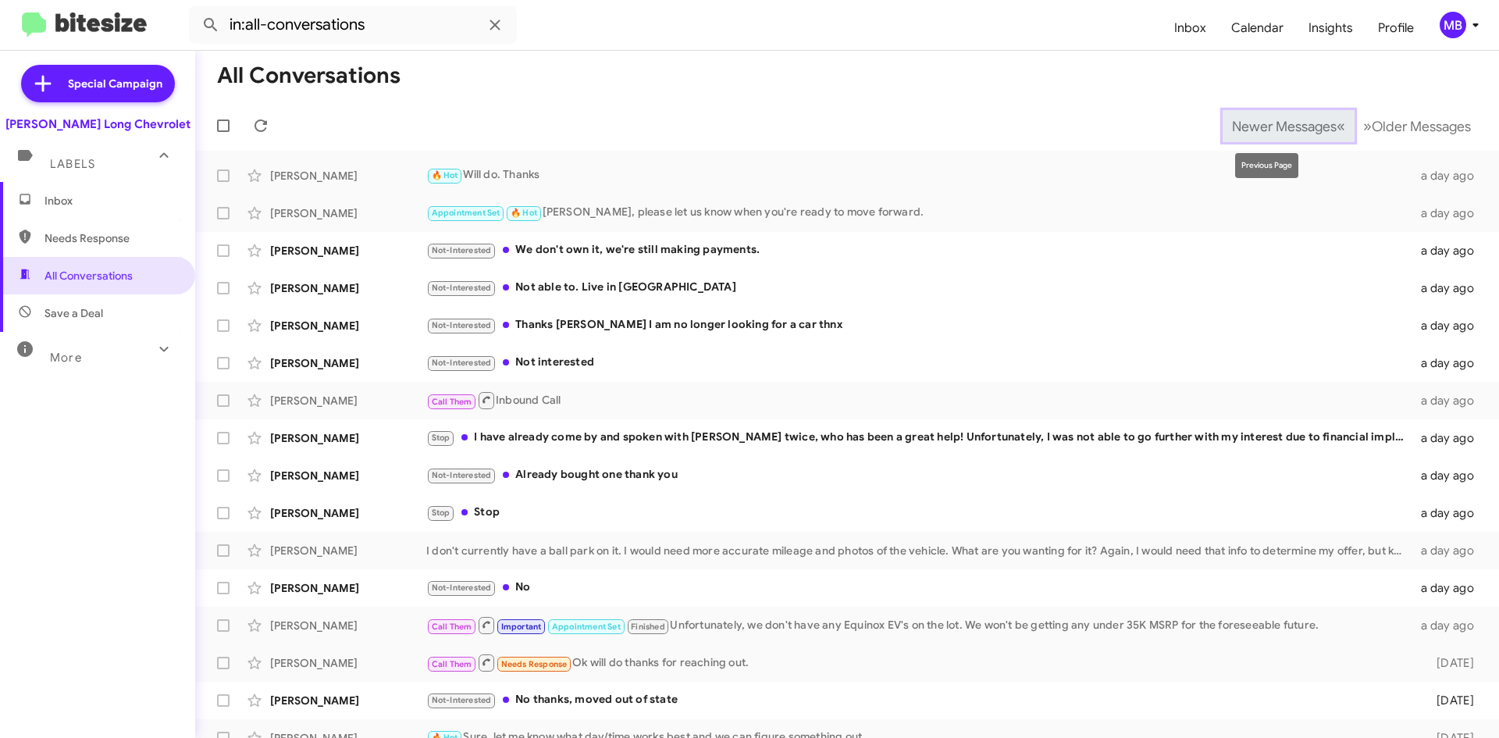
click at [1265, 129] on span "Newer Messages" at bounding box center [1284, 126] width 105 height 17
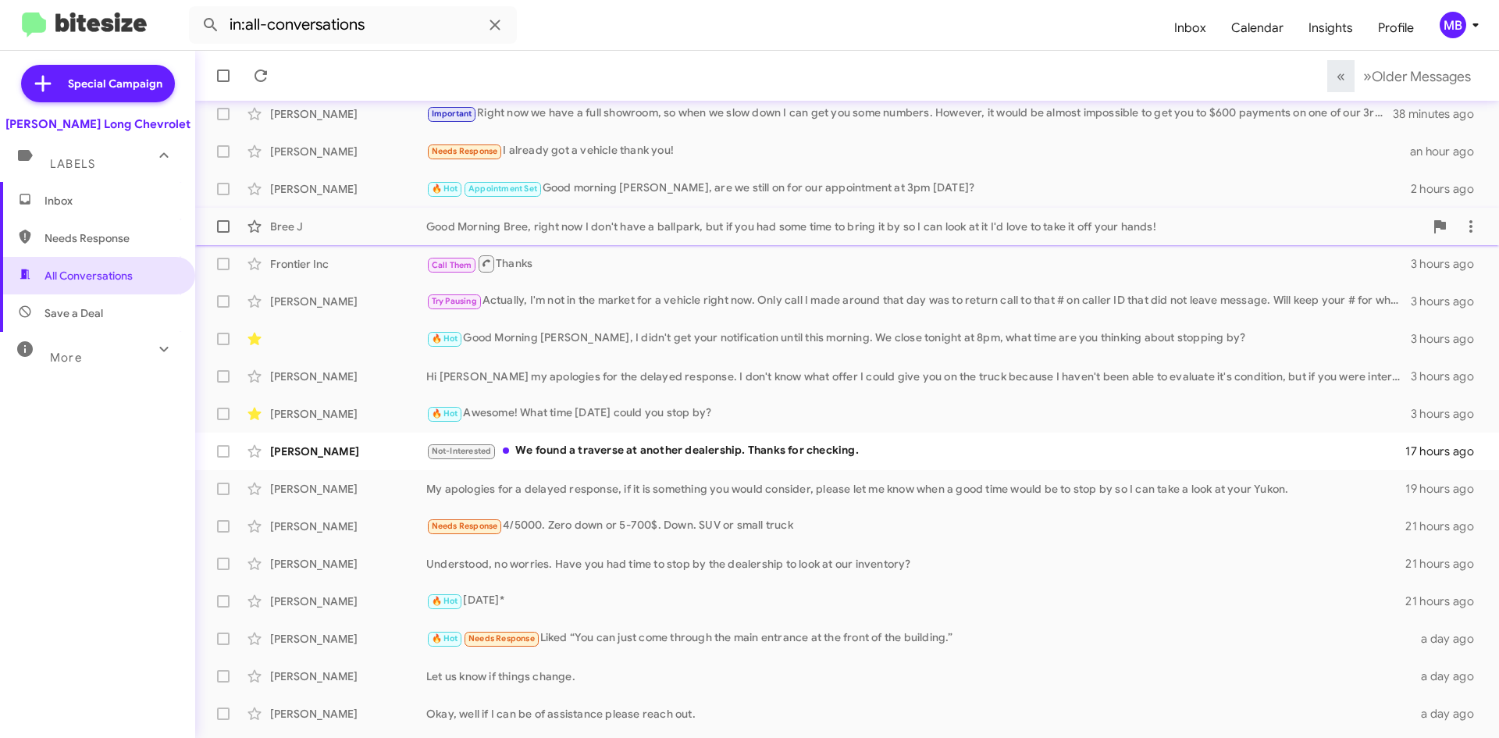
scroll to position [169, 0]
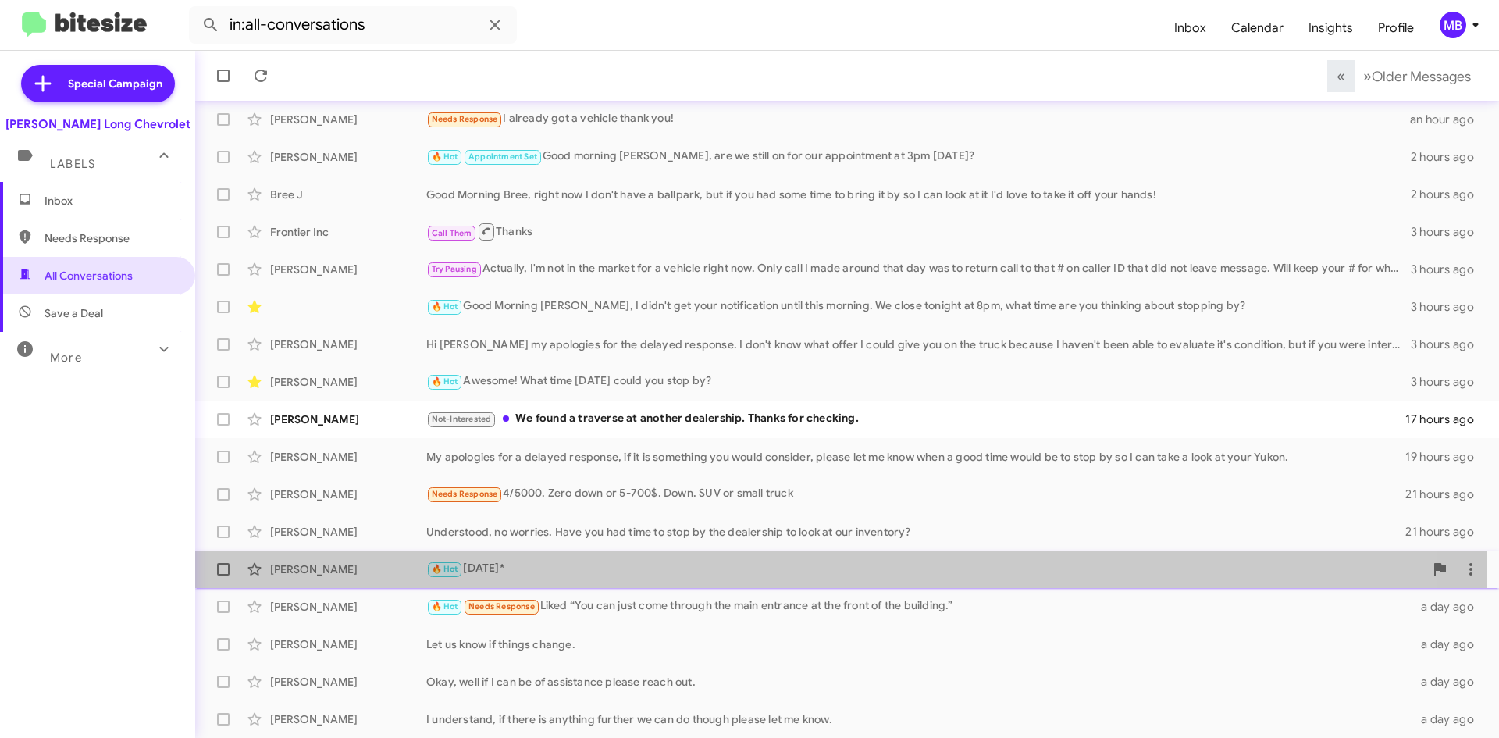
click at [569, 575] on div "🔥 Hot [DATE]*" at bounding box center [924, 569] width 997 height 18
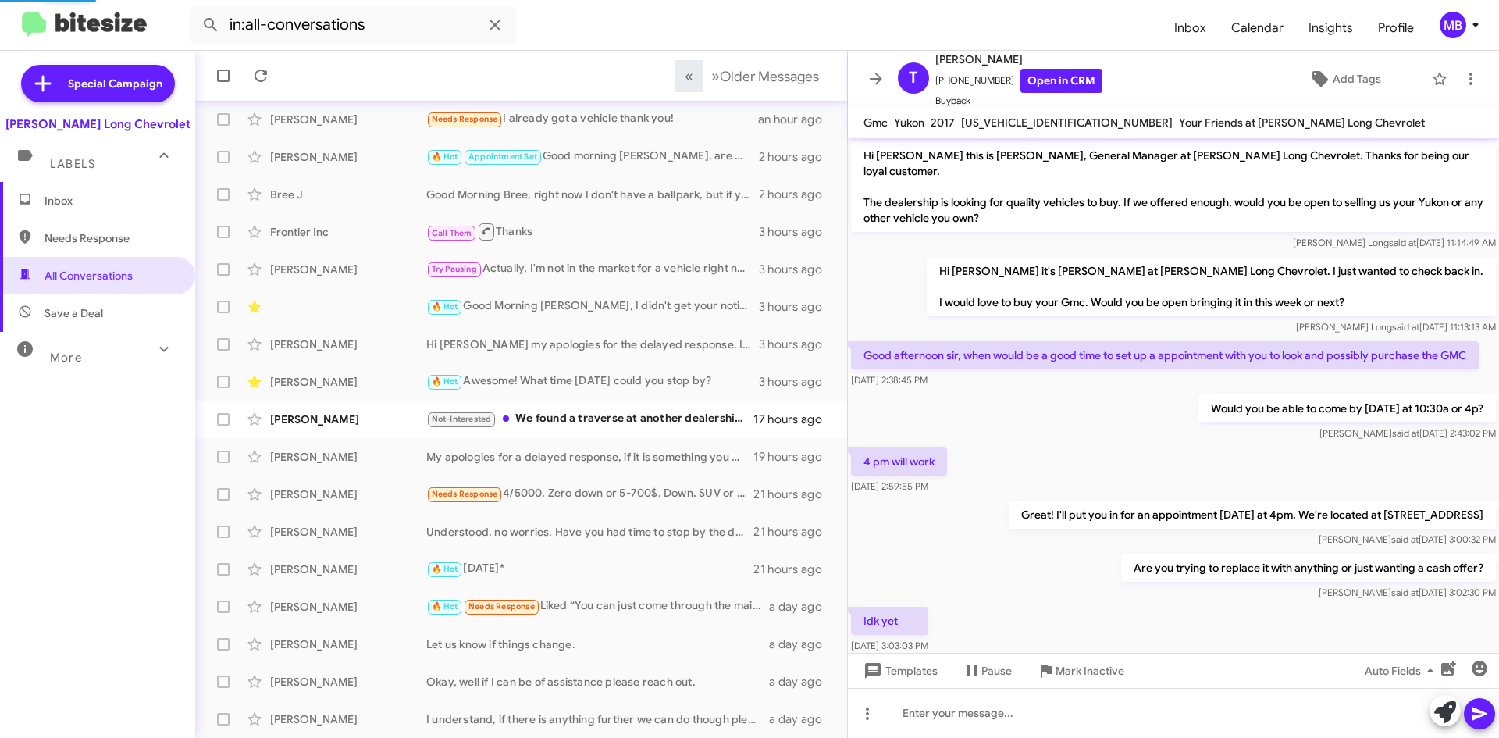
scroll to position [149, 0]
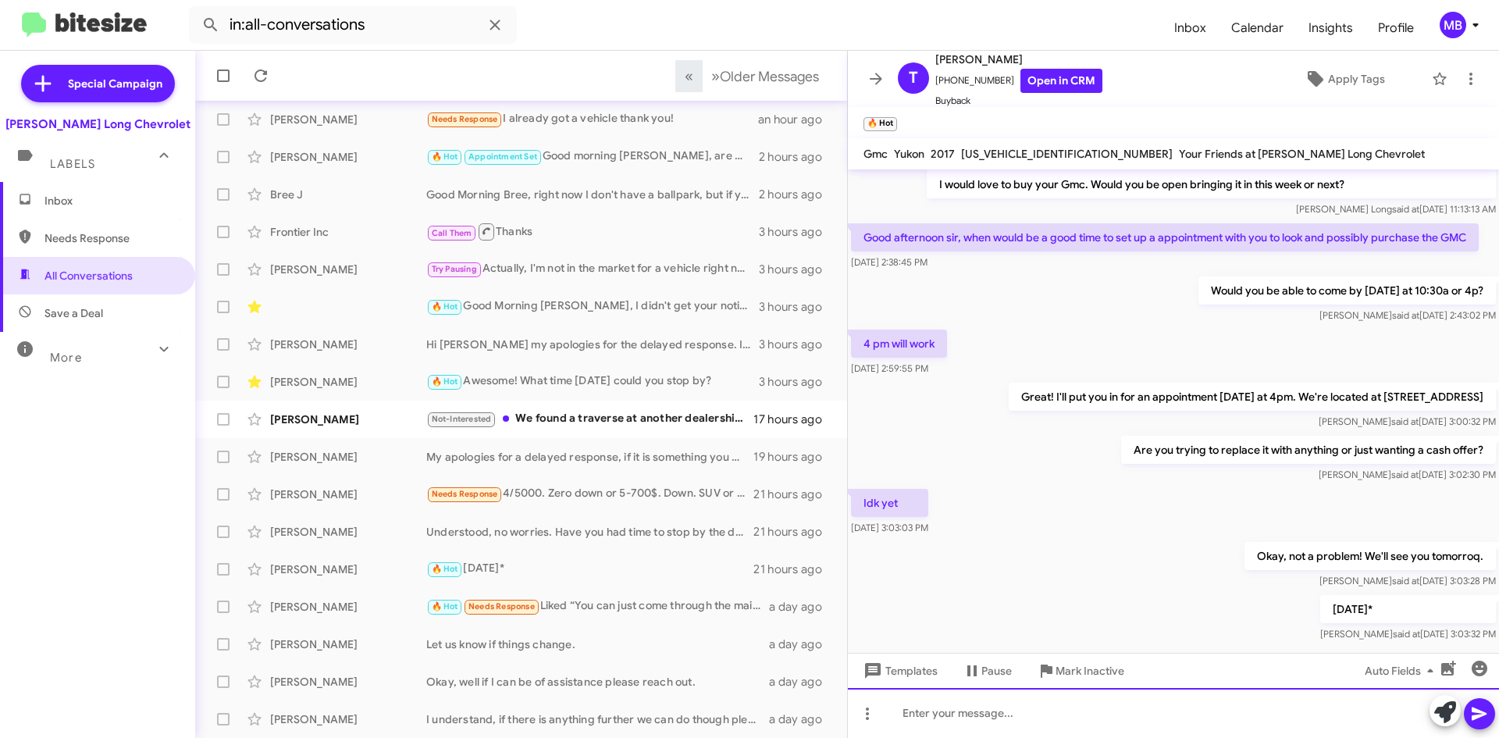
click at [1129, 730] on div at bounding box center [1173, 713] width 651 height 50
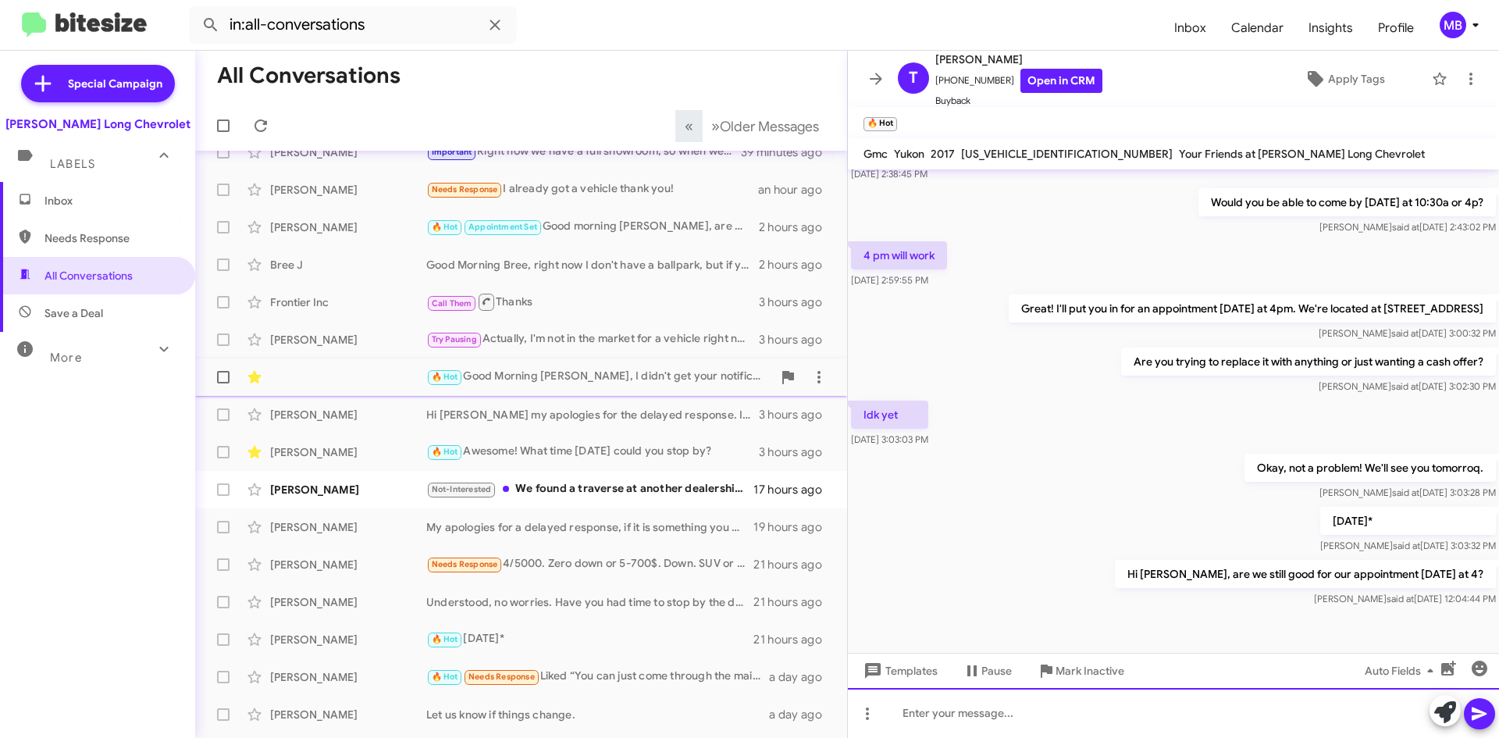
scroll to position [0, 0]
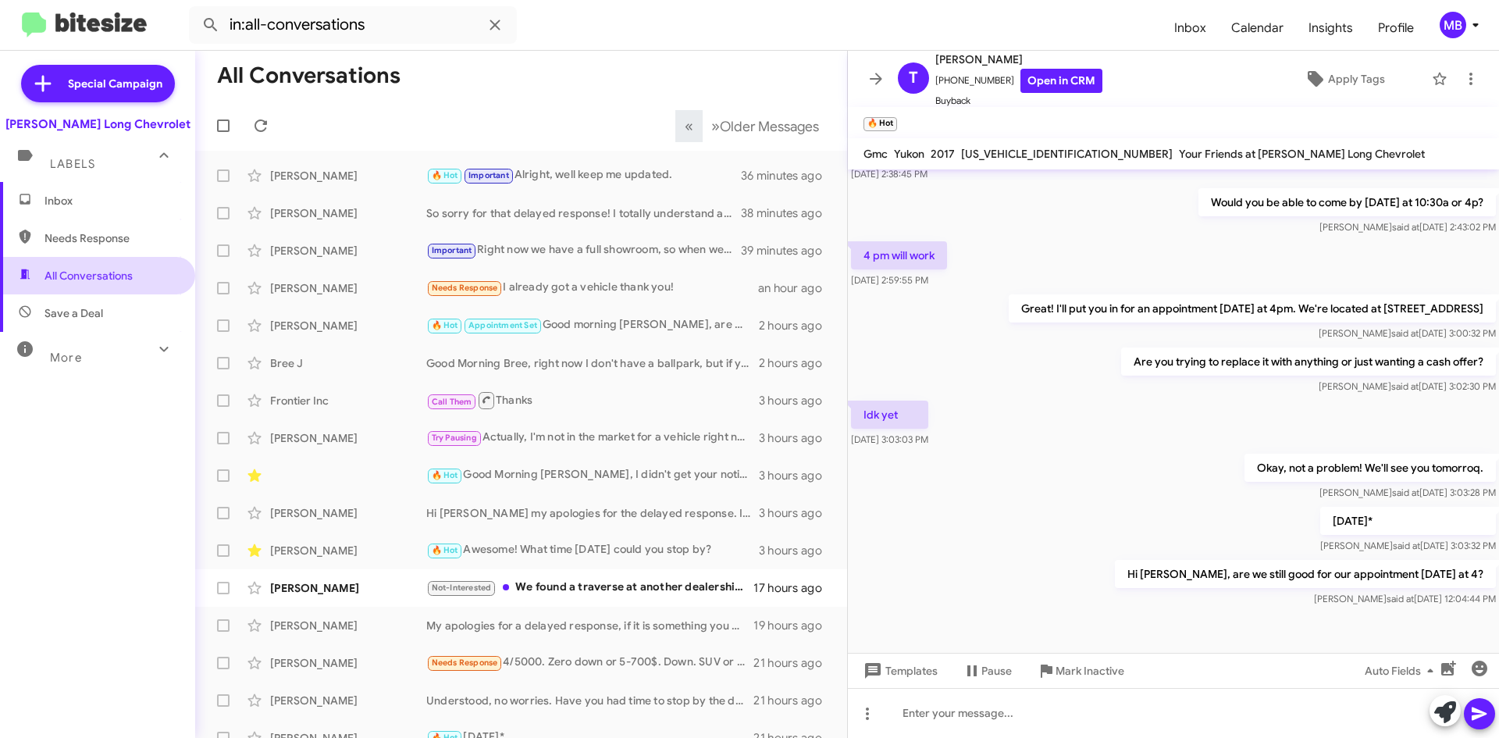
click at [114, 278] on span "All Conversations" at bounding box center [88, 276] width 88 height 16
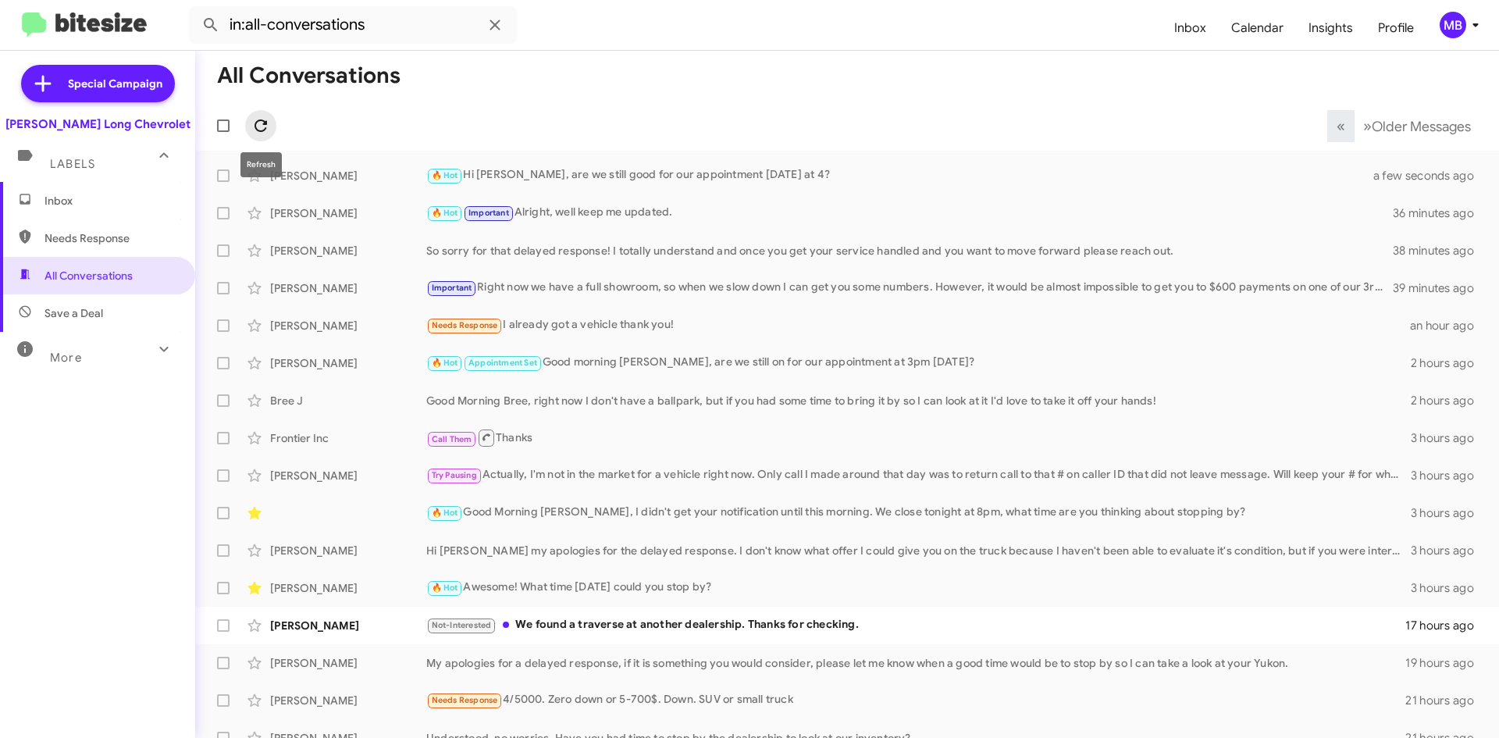
click at [261, 121] on icon at bounding box center [260, 125] width 12 height 12
click at [83, 242] on span "Needs Response" at bounding box center [110, 238] width 133 height 16
type input "in:needs-response"
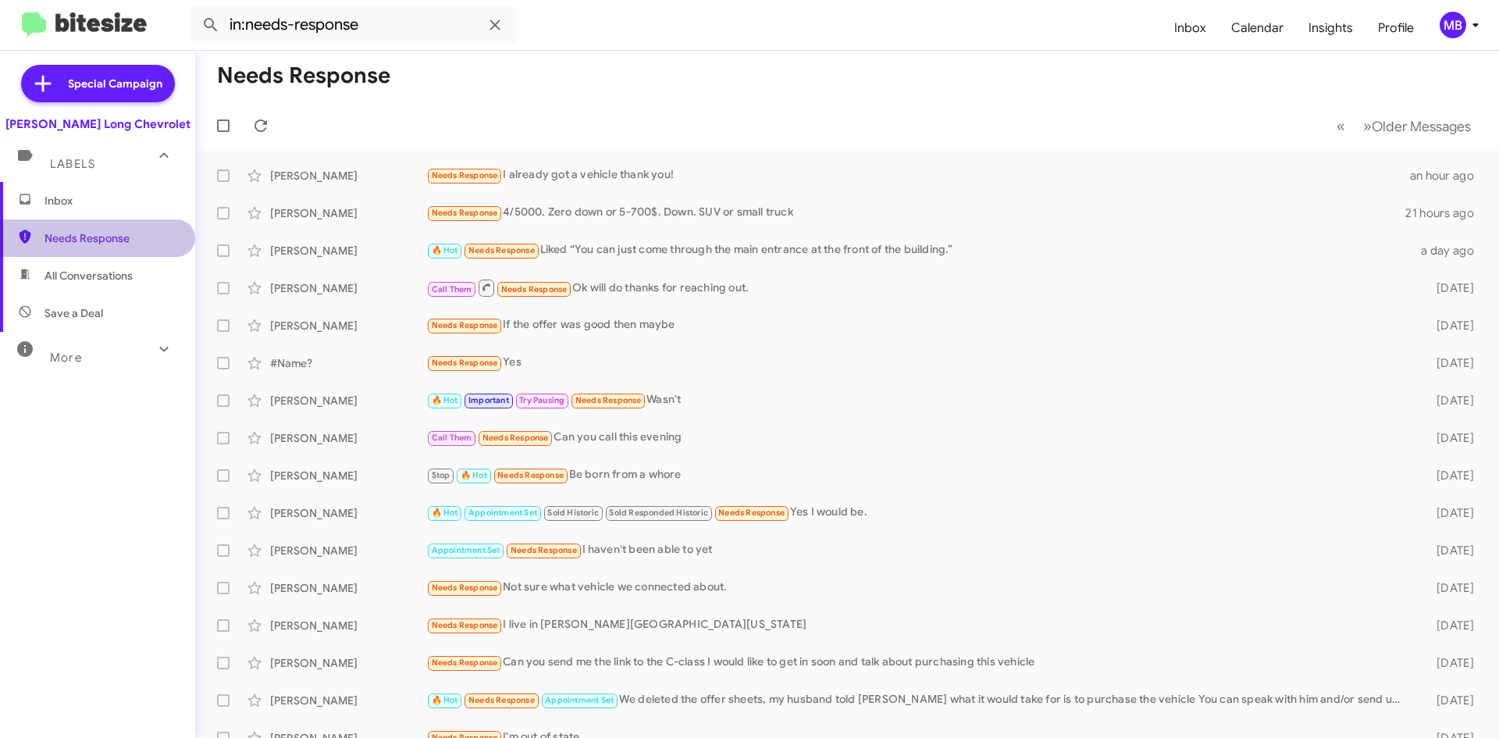
click at [127, 228] on span "Needs Response" at bounding box center [97, 237] width 195 height 37
click at [87, 189] on span "Inbox" at bounding box center [97, 200] width 195 height 37
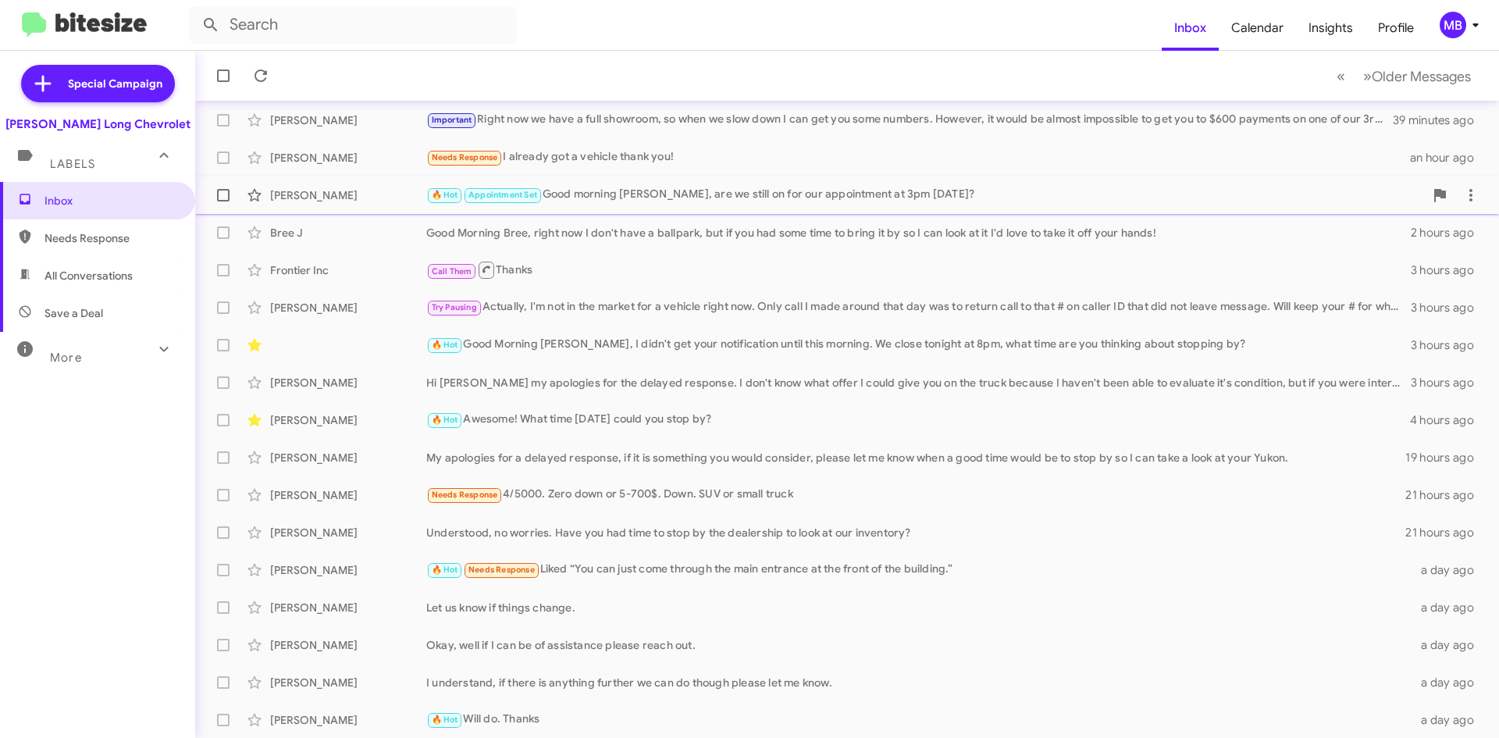
scroll to position [169, 0]
click at [270, 83] on span at bounding box center [260, 75] width 31 height 19
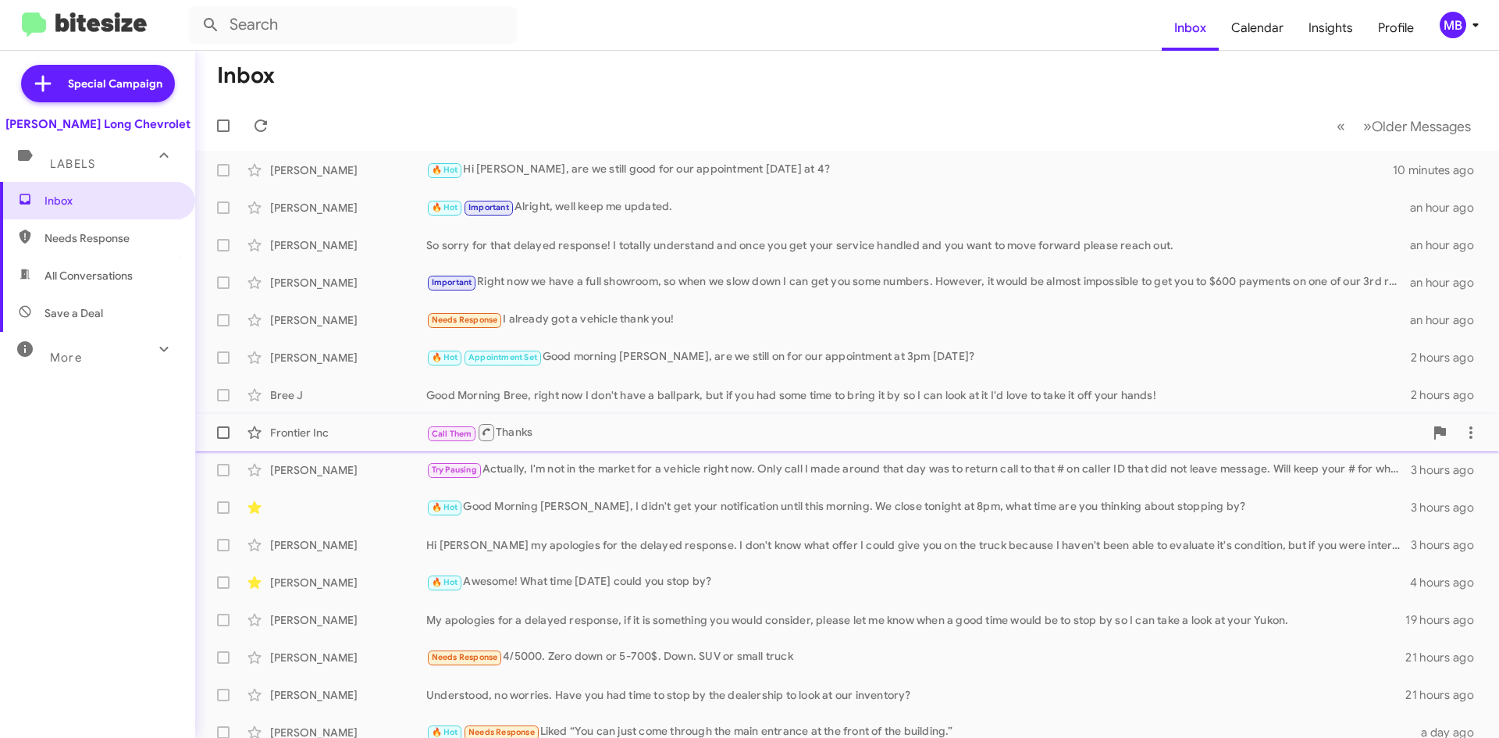
scroll to position [0, 0]
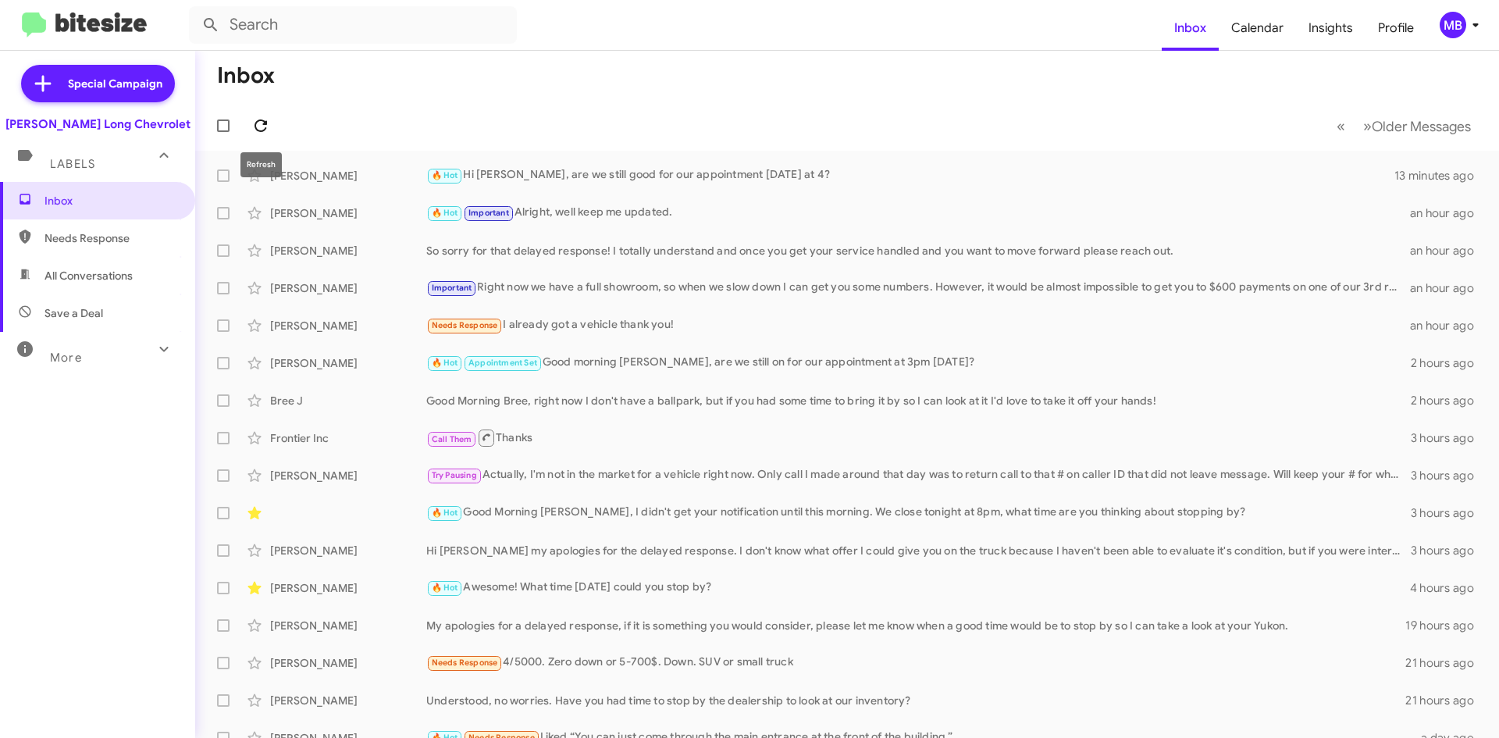
click at [260, 116] on icon at bounding box center [260, 125] width 19 height 19
click at [247, 120] on span at bounding box center [260, 125] width 31 height 19
click at [261, 132] on icon at bounding box center [260, 125] width 19 height 19
click at [272, 132] on span at bounding box center [260, 125] width 31 height 19
click at [265, 120] on icon at bounding box center [260, 125] width 19 height 19
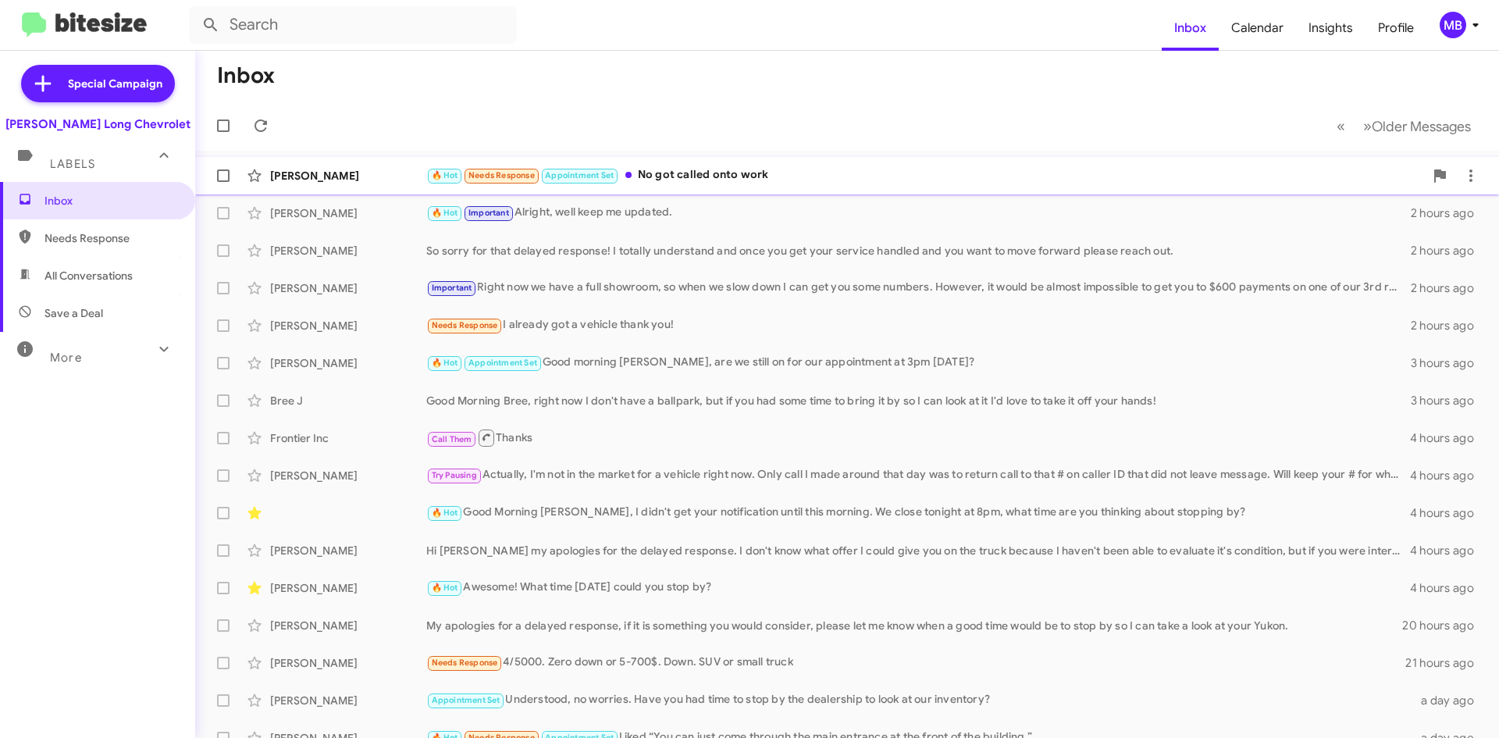
click at [748, 183] on div "🔥 Hot Needs Response Appointment Set No got called onto work" at bounding box center [924, 175] width 997 height 18
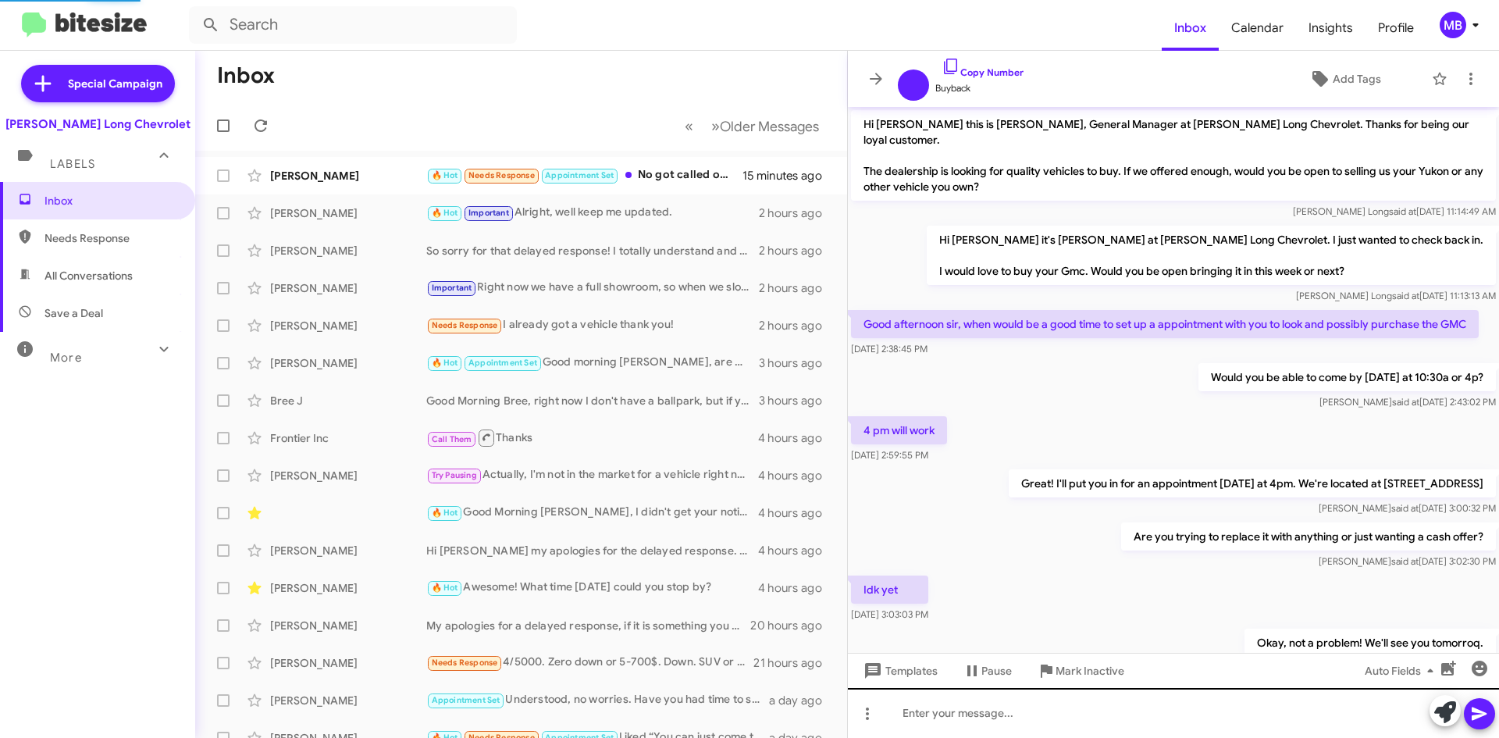
scroll to position [265, 0]
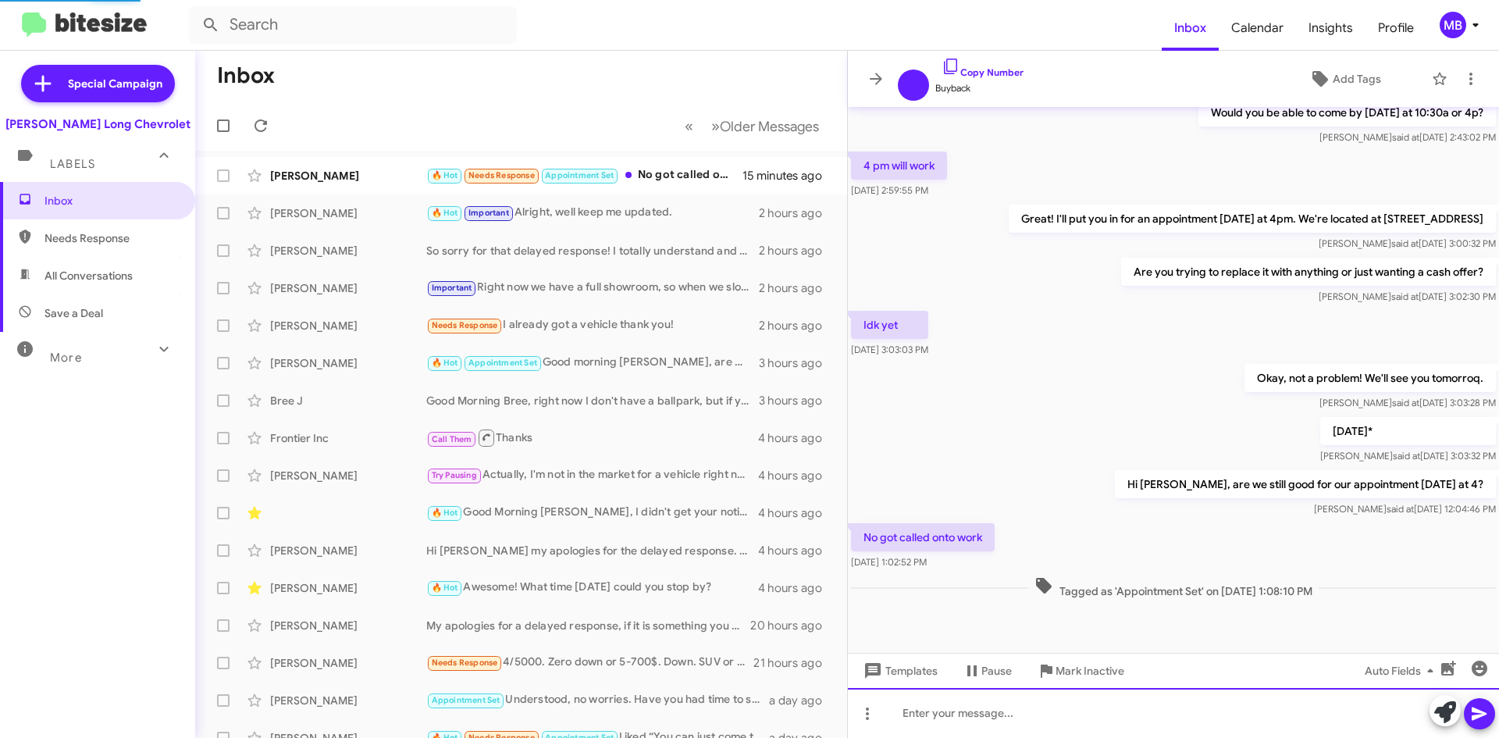
click at [1068, 709] on div at bounding box center [1173, 713] width 651 height 50
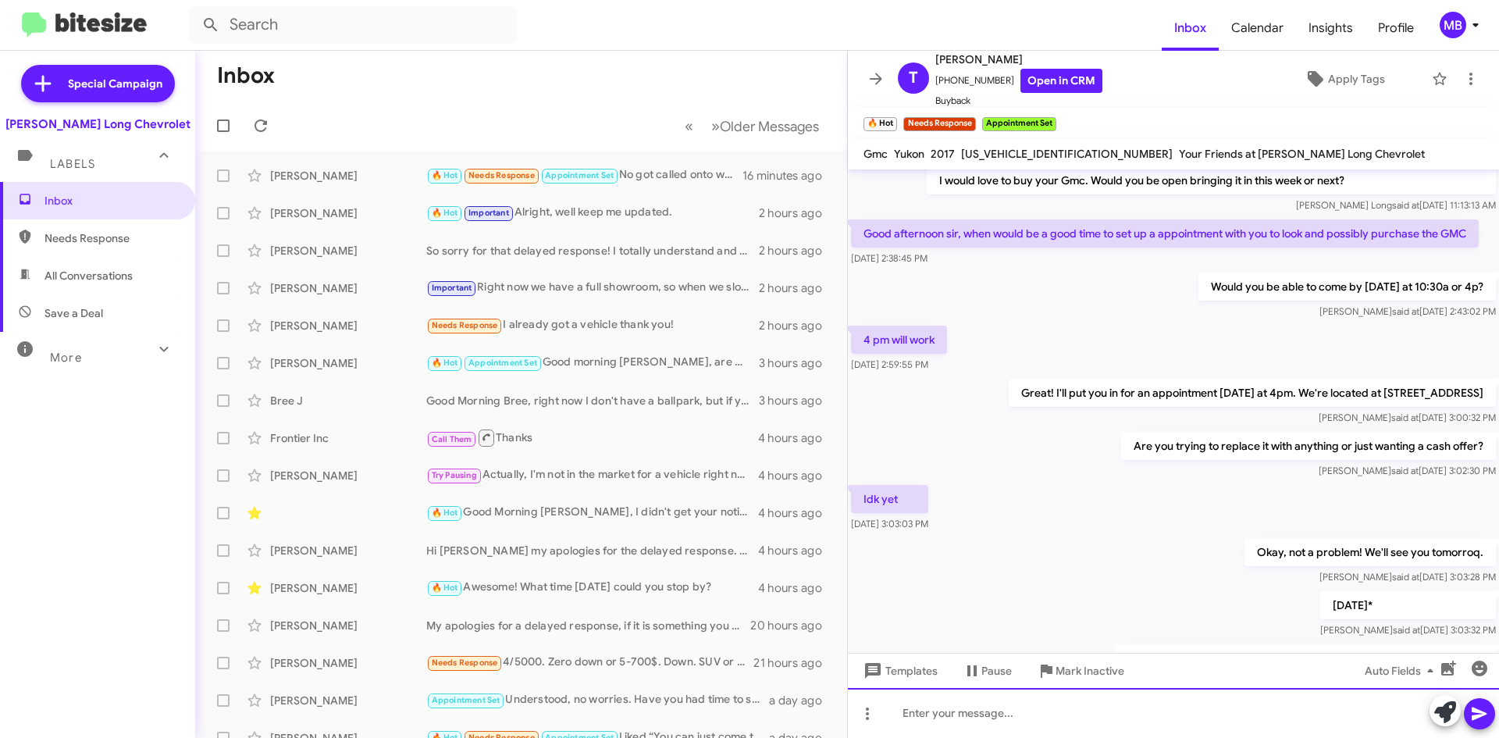
scroll to position [384, 0]
